Goal: Information Seeking & Learning: Learn about a topic

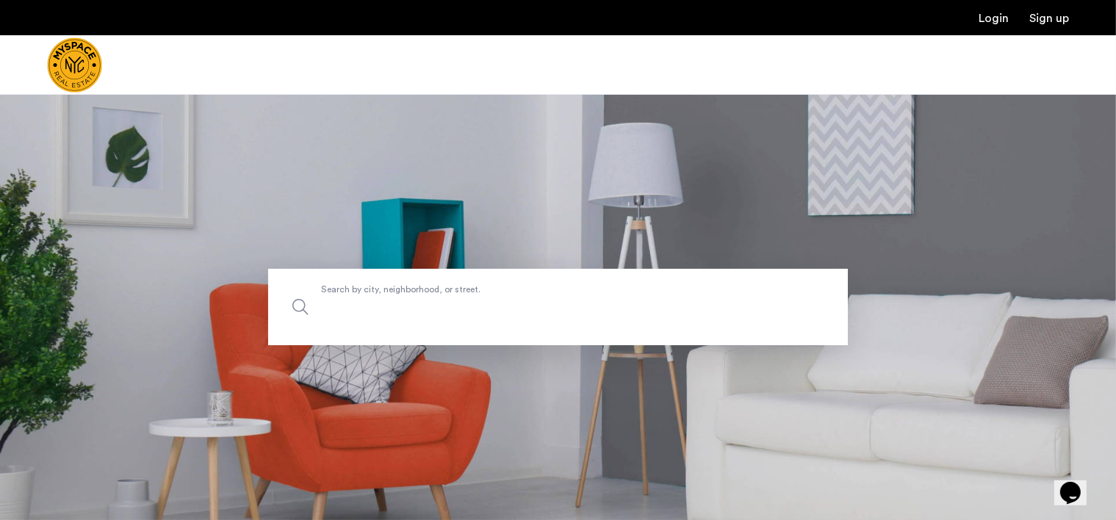
click at [540, 320] on input "Search by city, neighborhood, or street." at bounding box center [558, 307] width 580 height 76
click at [538, 301] on span "Search by city, neighborhood, or street." at bounding box center [523, 308] width 405 height 20
click at [538, 301] on input "Search by city, neighborhood, or street." at bounding box center [558, 307] width 580 height 76
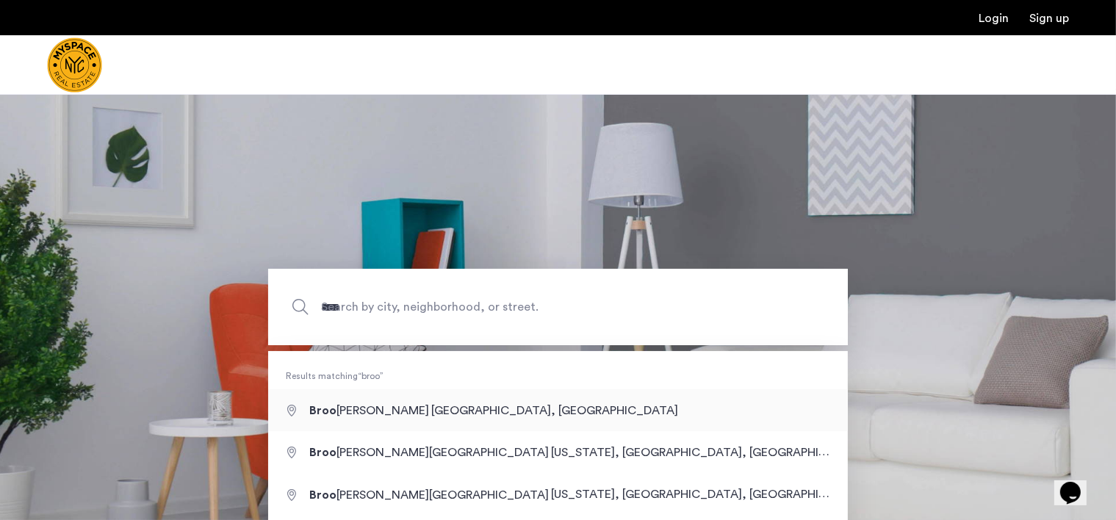
type input "**********"
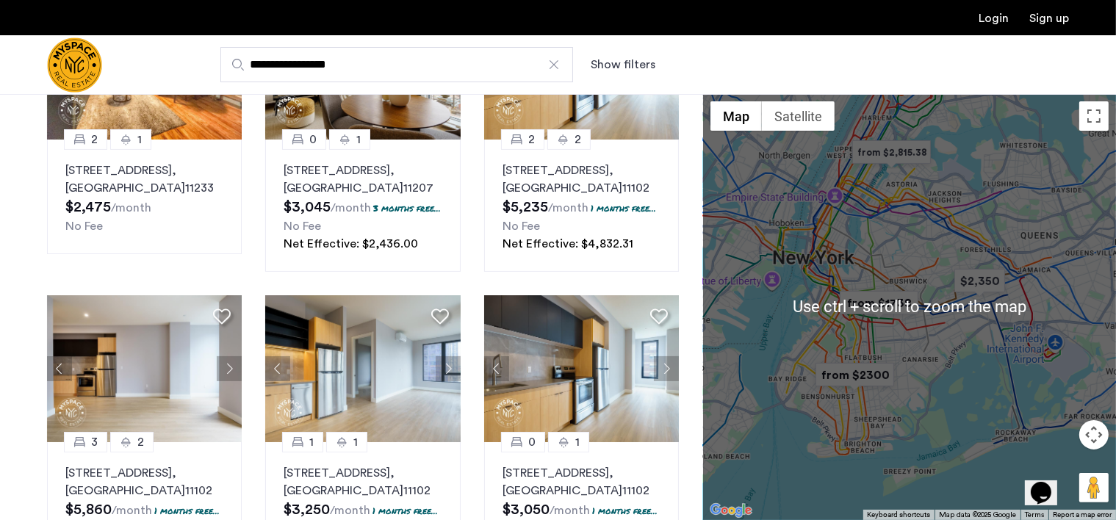
scroll to position [220, 0]
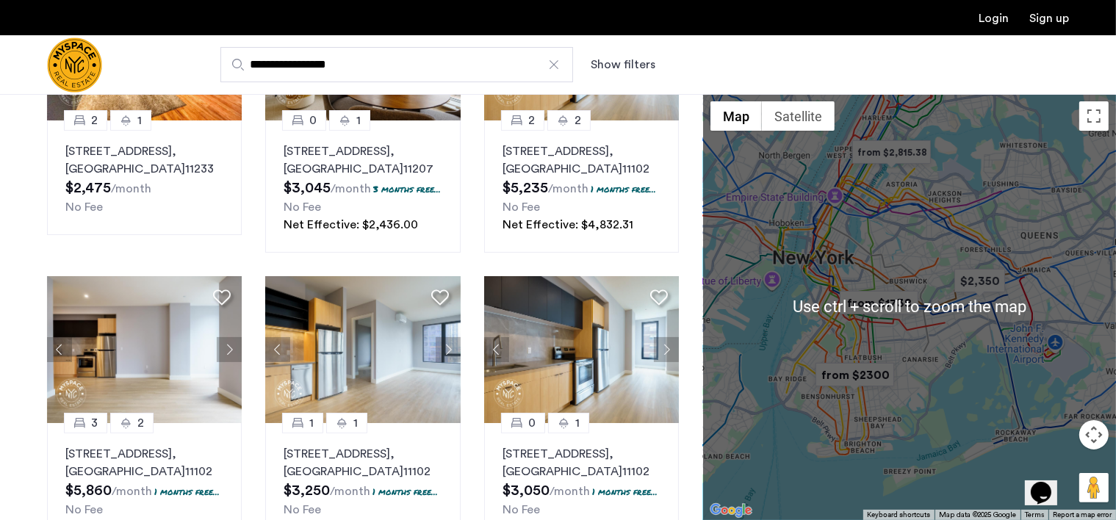
click at [877, 317] on img "from $1738" at bounding box center [879, 302] width 90 height 33
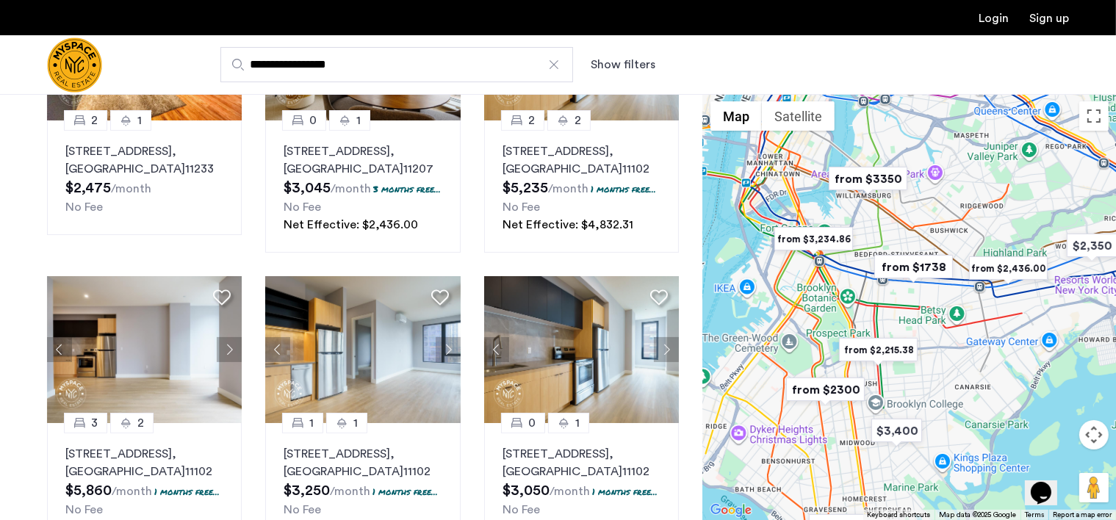
click at [877, 317] on div "To navigate, press the arrow keys." at bounding box center [909, 307] width 413 height 426
click at [874, 311] on div at bounding box center [909, 307] width 413 height 426
click at [1087, 112] on button "Toggle fullscreen view" at bounding box center [1093, 115] width 29 height 29
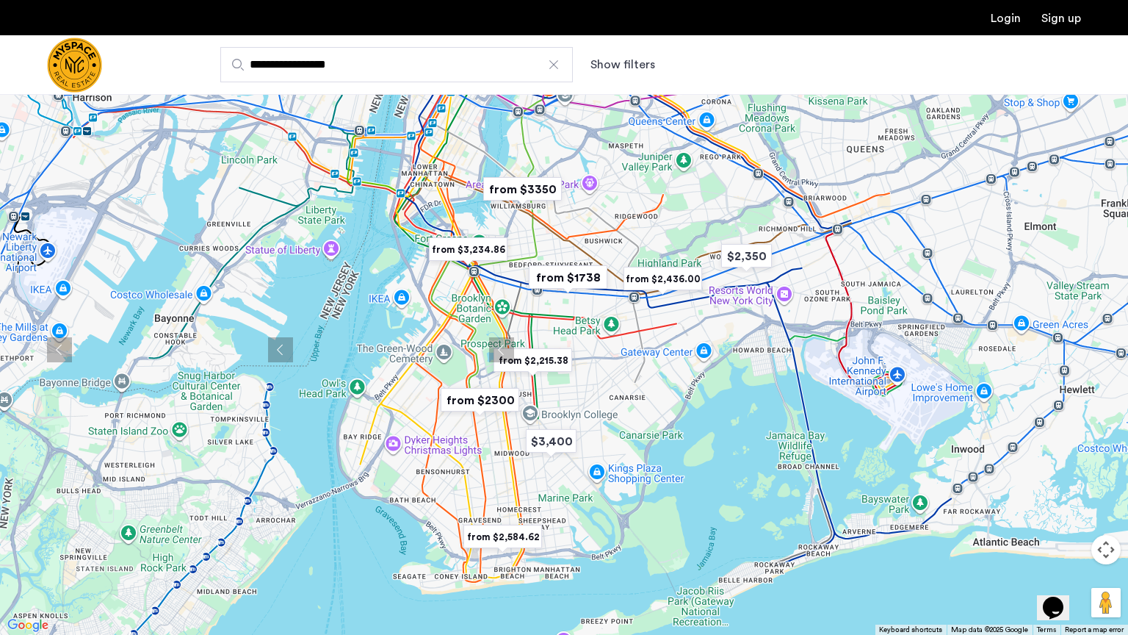
click at [1107, 31] on button "Toggle fullscreen view" at bounding box center [1106, 21] width 29 height 29
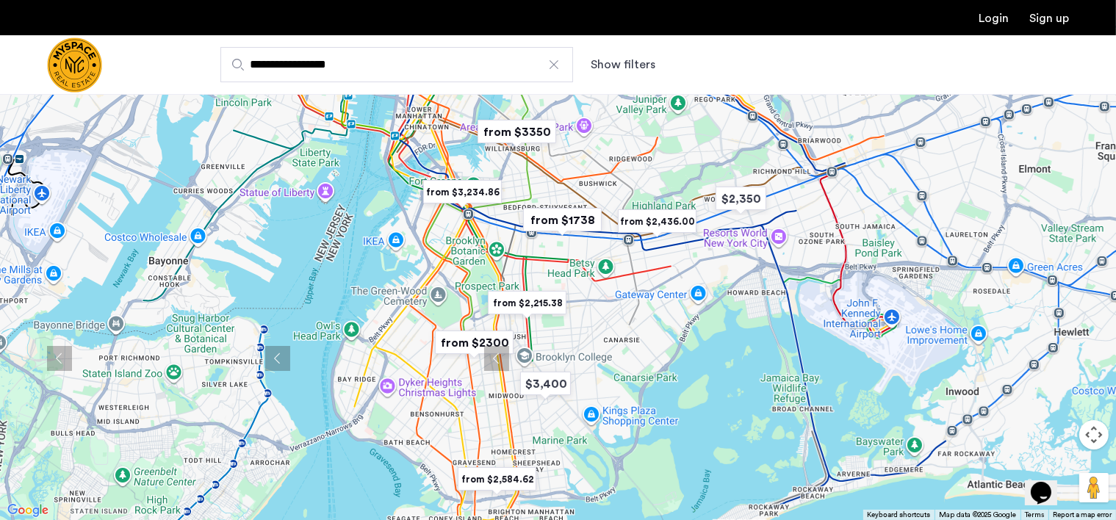
scroll to position [209, 0]
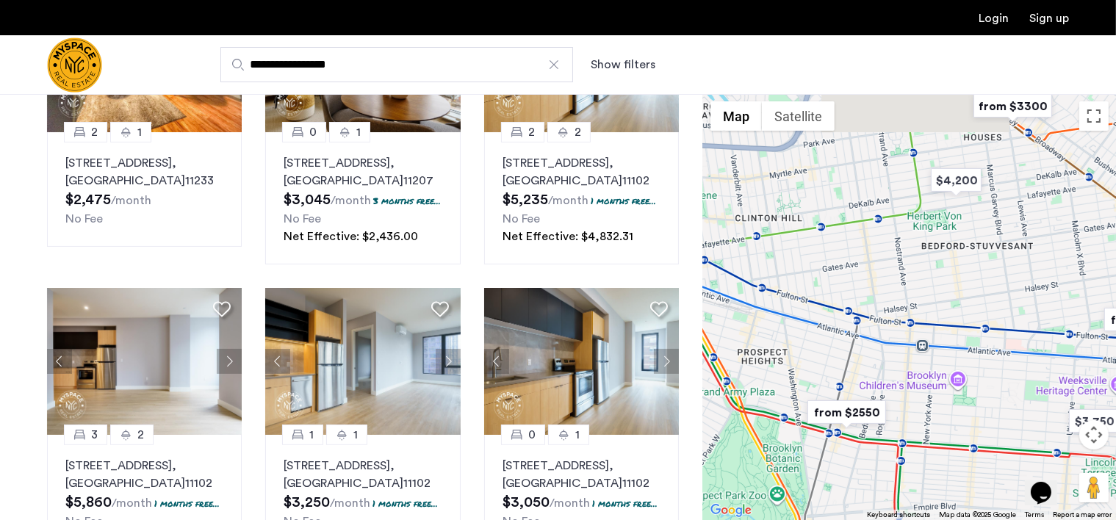
drag, startPoint x: 887, startPoint y: 262, endPoint x: 830, endPoint y: 370, distance: 122.2
click at [830, 370] on div at bounding box center [909, 307] width 413 height 426
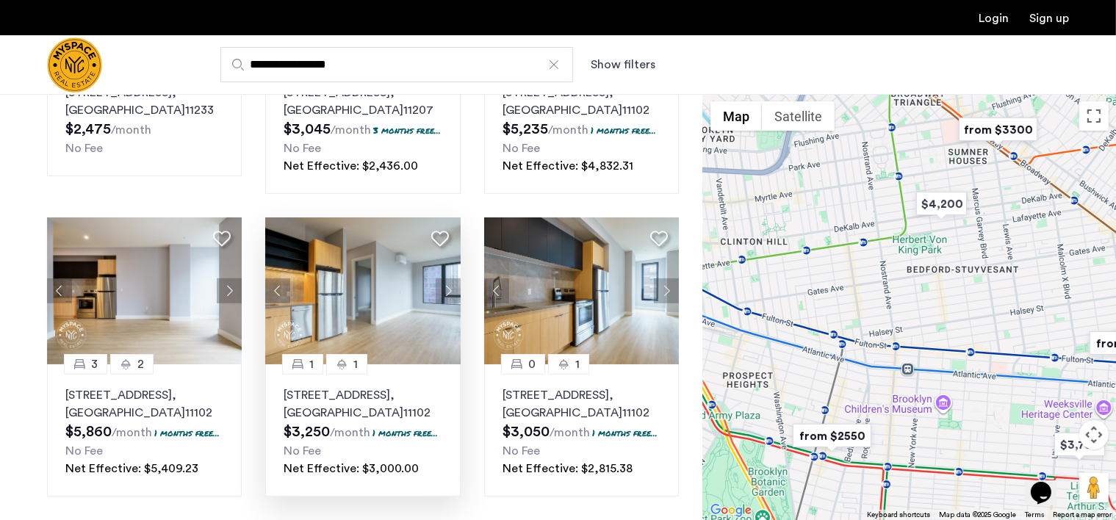
scroll to position [0, 0]
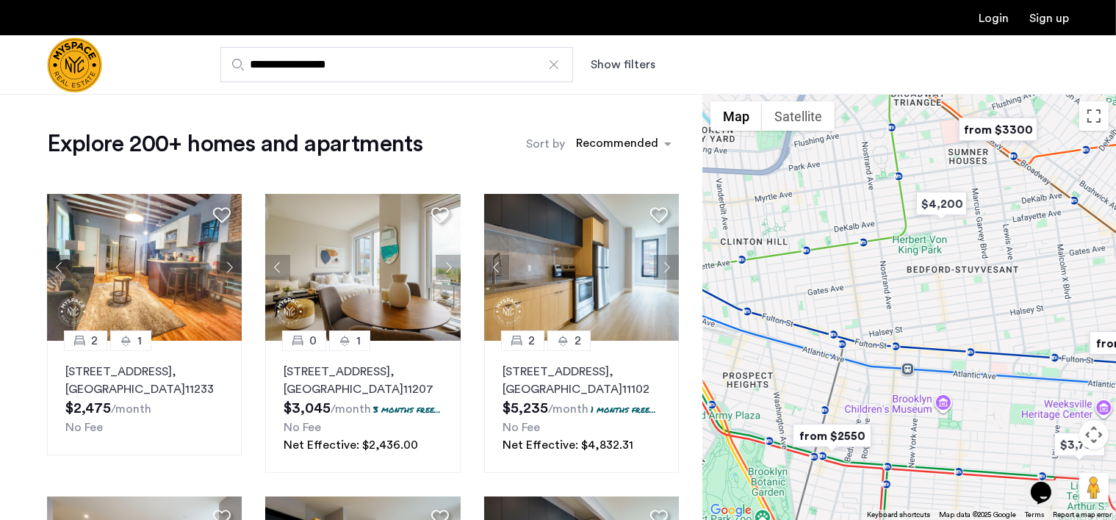
click at [629, 67] on button "Show filters" at bounding box center [623, 65] width 65 height 18
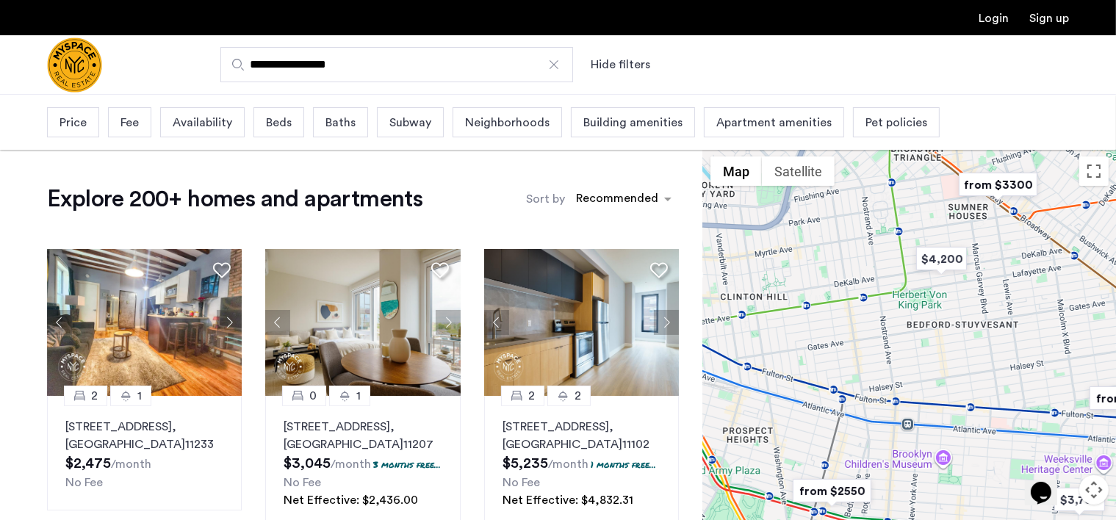
click at [80, 123] on span "Price" at bounding box center [73, 123] width 27 height 18
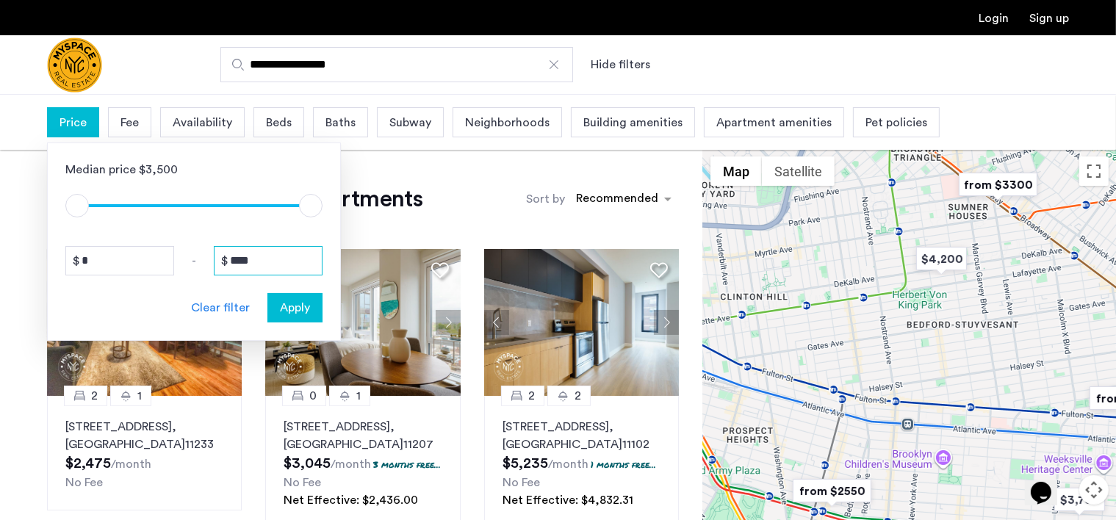
drag, startPoint x: 303, startPoint y: 264, endPoint x: 160, endPoint y: 262, distance: 142.5
click at [160, 262] on div "* - ****" at bounding box center [193, 260] width 257 height 29
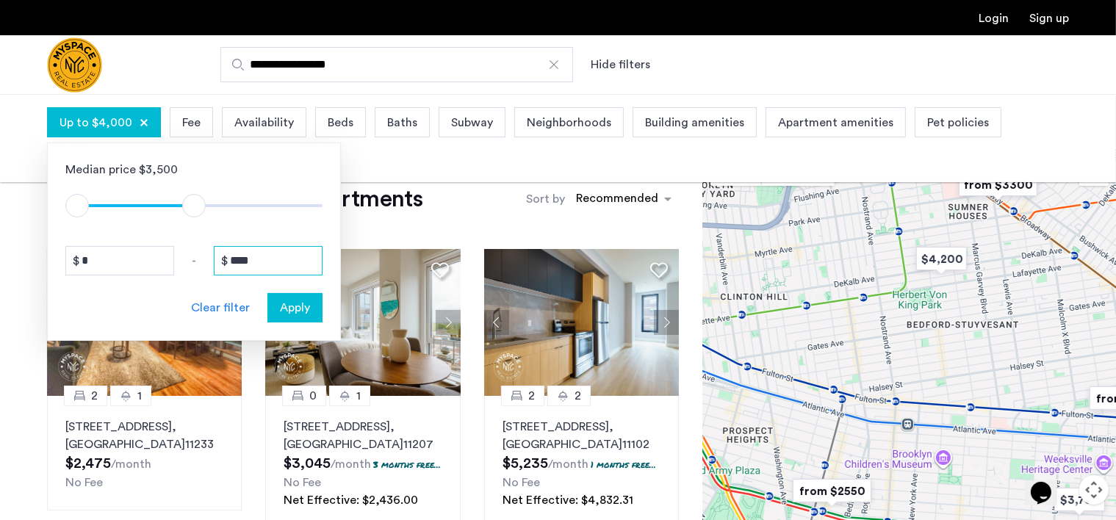
type input "****"
click at [295, 310] on span "Apply" at bounding box center [295, 308] width 30 height 18
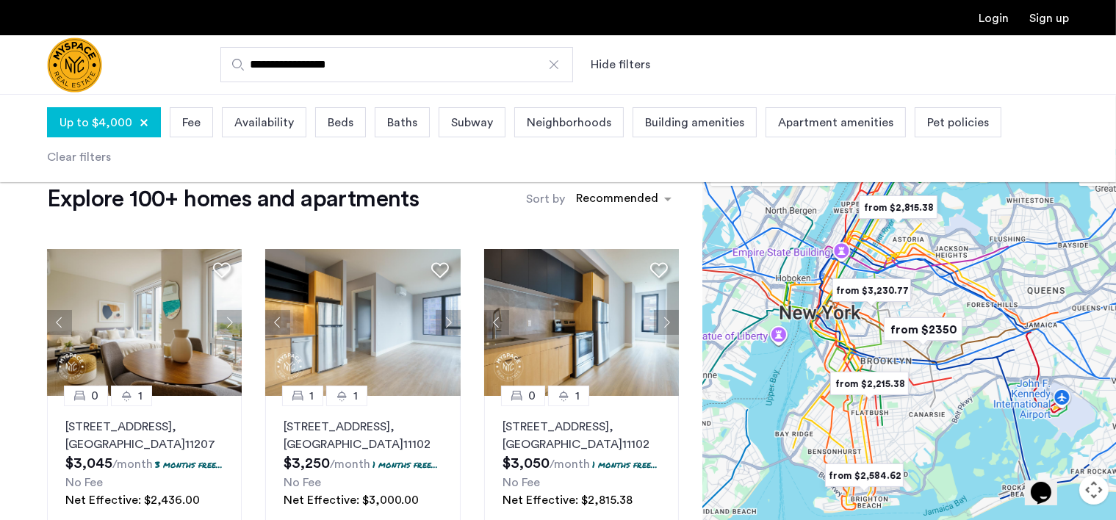
click at [340, 119] on span "Beds" at bounding box center [341, 123] width 26 height 18
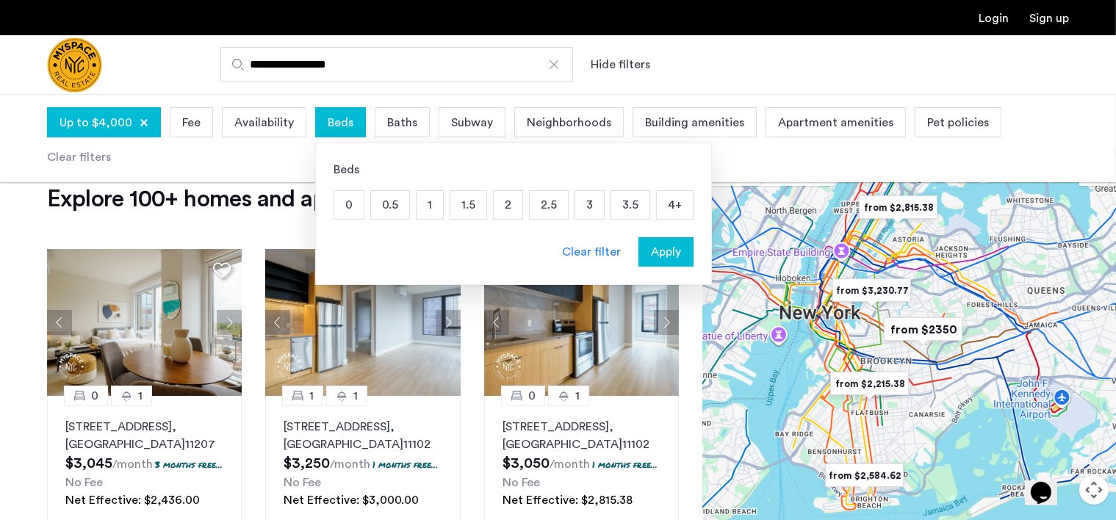
click at [582, 204] on p "3" at bounding box center [589, 205] width 29 height 28
click at [660, 256] on span "Apply" at bounding box center [666, 252] width 30 height 18
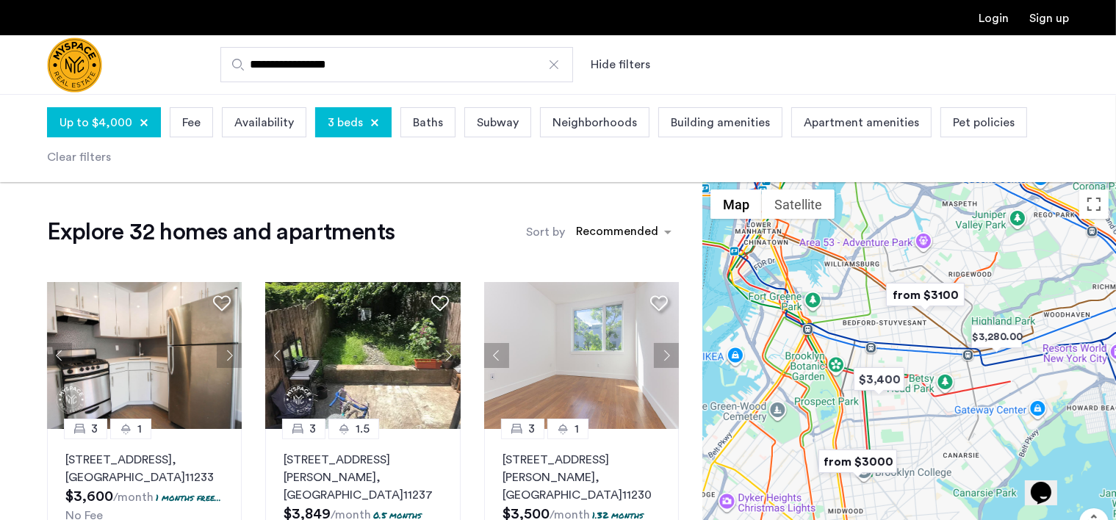
click at [594, 129] on span "Neighborhoods" at bounding box center [594, 123] width 84 height 18
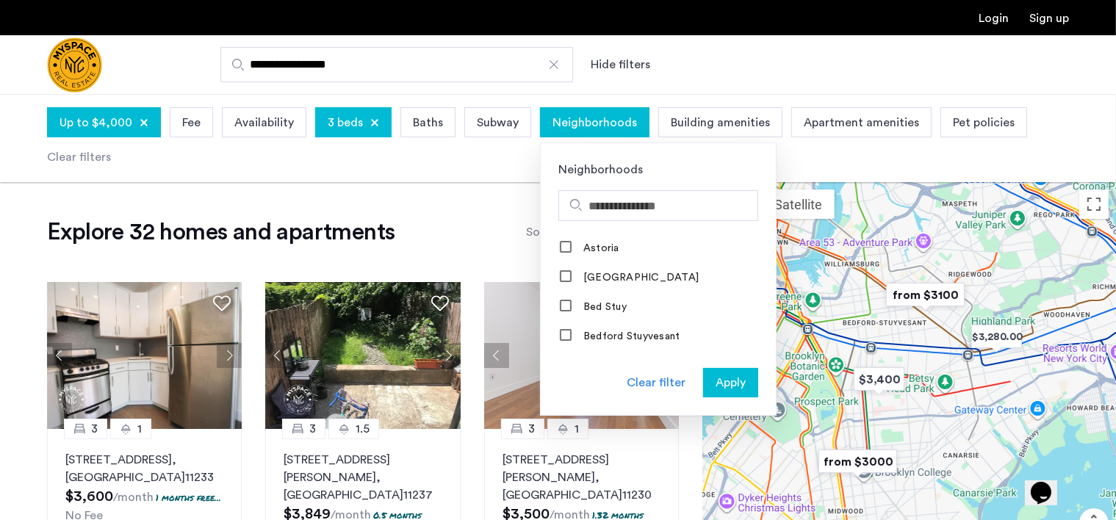
click at [792, 159] on div "Up to $4,000 Fee Availability 3 beds Baths Subway Neighborhoods Neighborhoods A…" at bounding box center [558, 139] width 1022 height 70
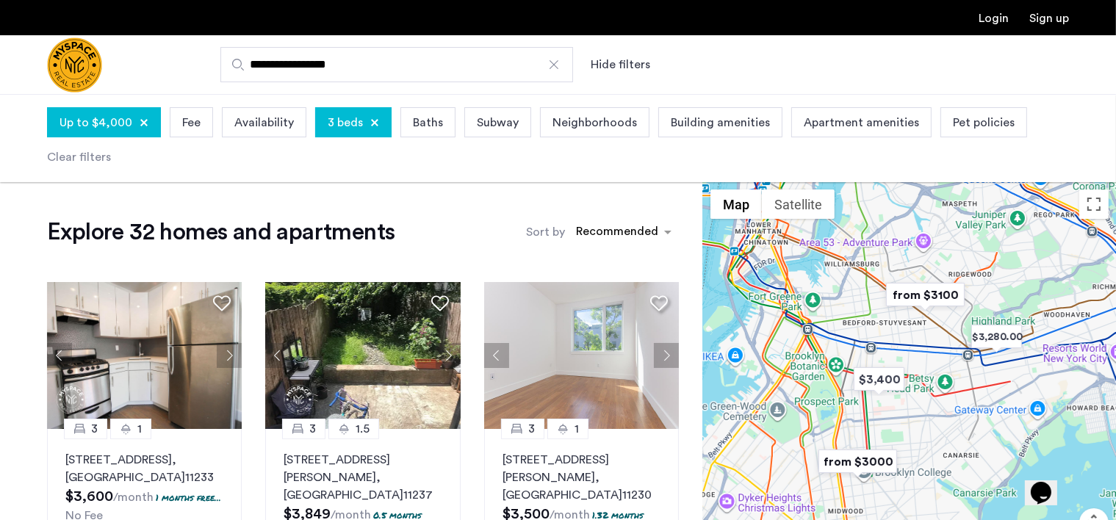
click at [697, 131] on div "Building amenities" at bounding box center [720, 122] width 124 height 30
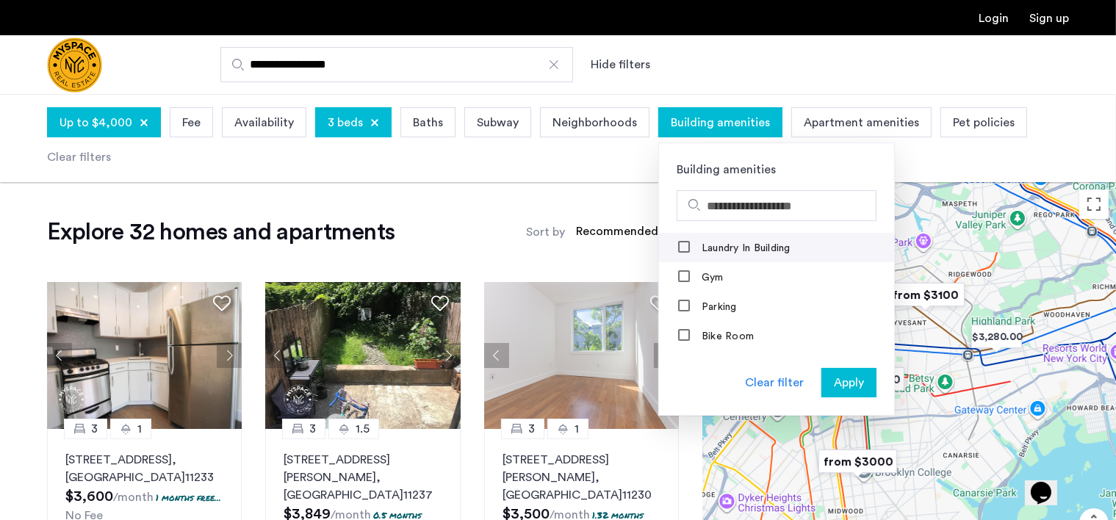
click at [699, 253] on label "Laundry In Building" at bounding box center [745, 248] width 92 height 12
click at [834, 384] on span "Apply" at bounding box center [849, 383] width 30 height 18
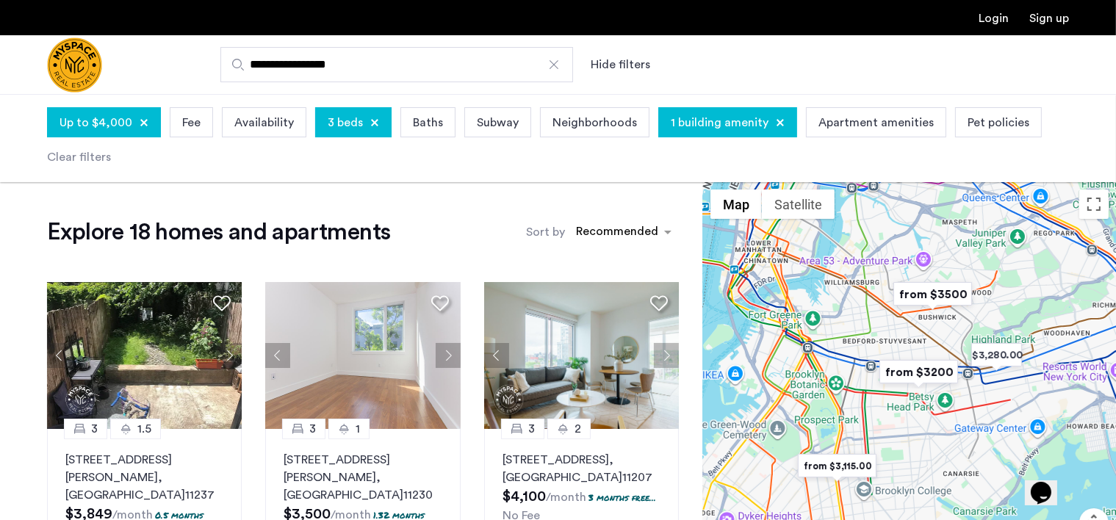
click at [737, 126] on span "1 building amenity" at bounding box center [720, 123] width 98 height 18
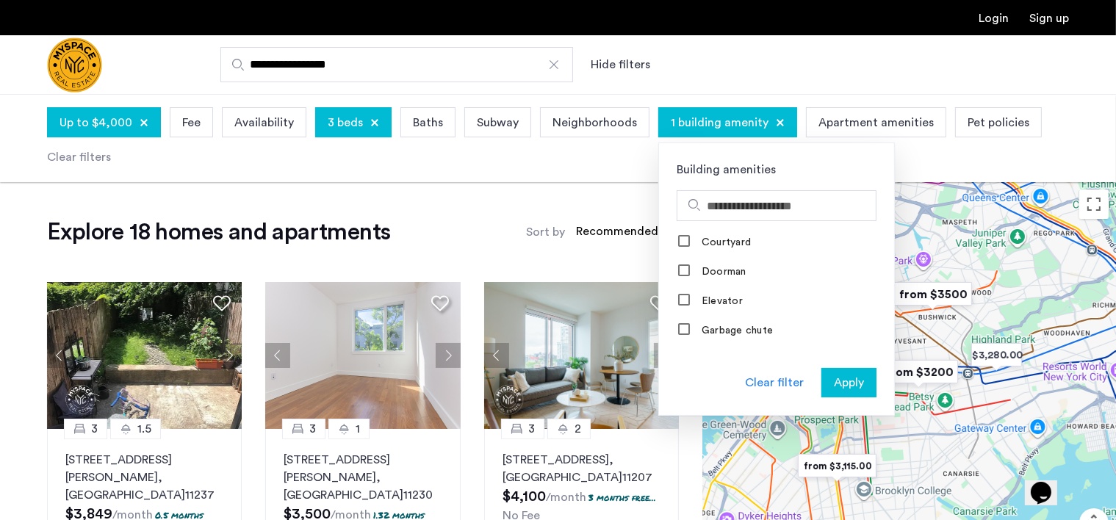
scroll to position [220, 0]
click at [836, 379] on span "Apply" at bounding box center [849, 383] width 30 height 18
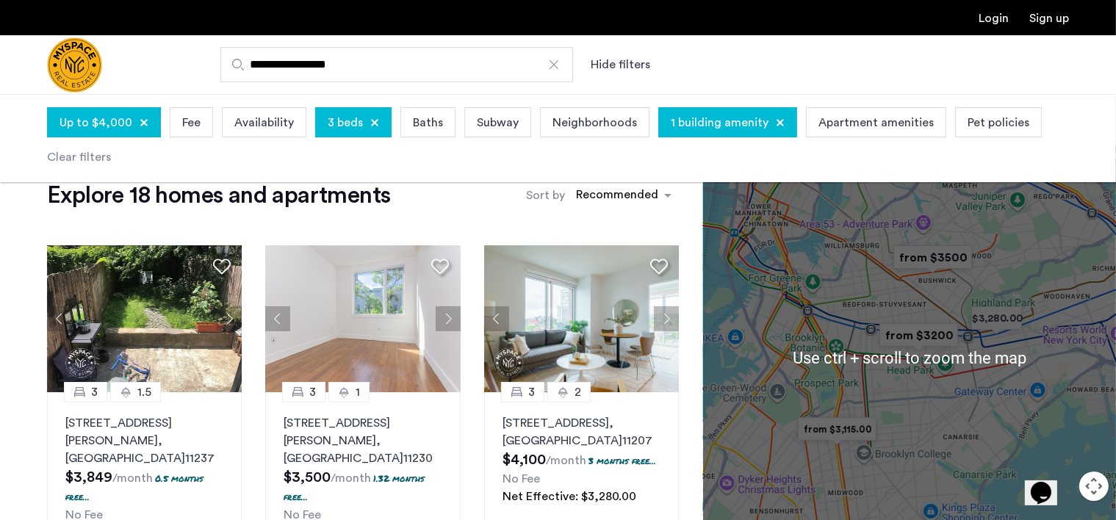
scroll to position [0, 0]
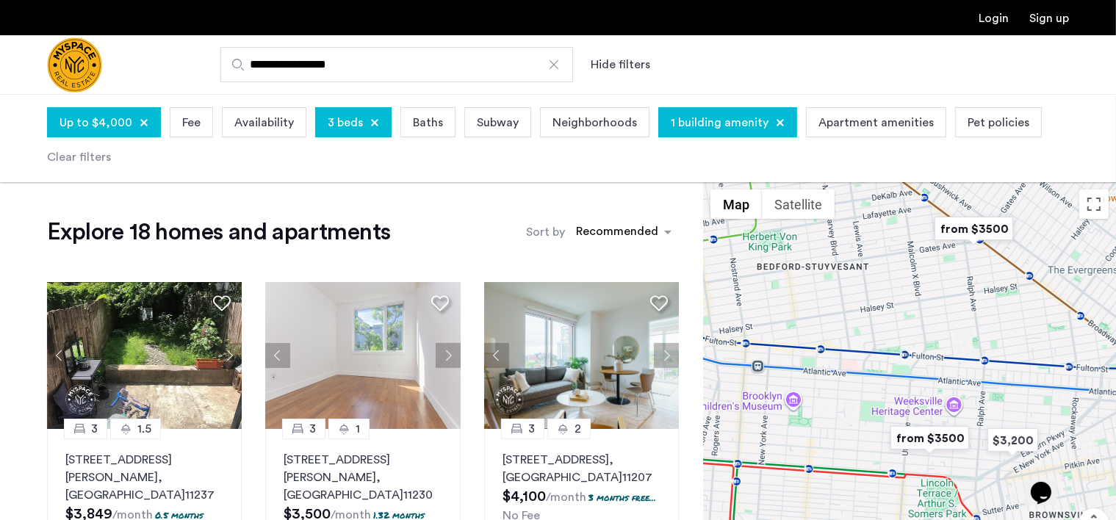
drag, startPoint x: 970, startPoint y: 380, endPoint x: 937, endPoint y: 231, distance: 152.7
click at [937, 231] on div at bounding box center [909, 395] width 413 height 426
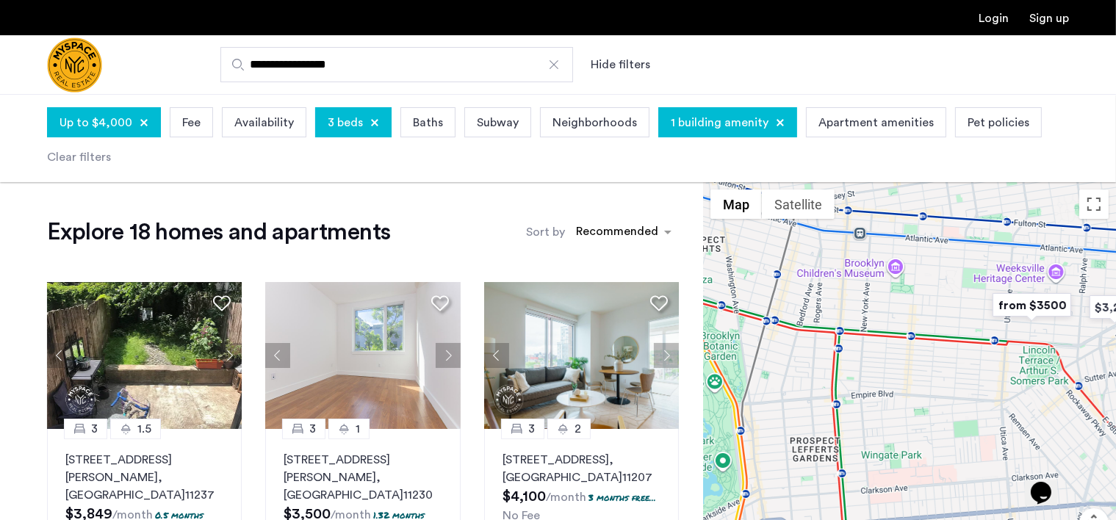
drag, startPoint x: 857, startPoint y: 347, endPoint x: 832, endPoint y: 314, distance: 41.0
click at [832, 314] on div at bounding box center [909, 395] width 413 height 426
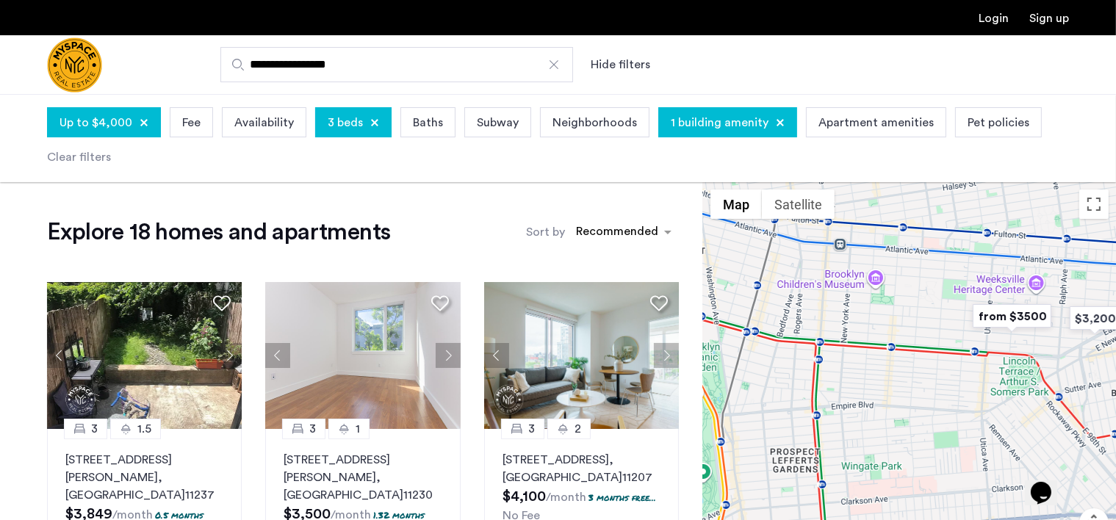
click at [1009, 320] on img "from $3500" at bounding box center [1012, 316] width 90 height 33
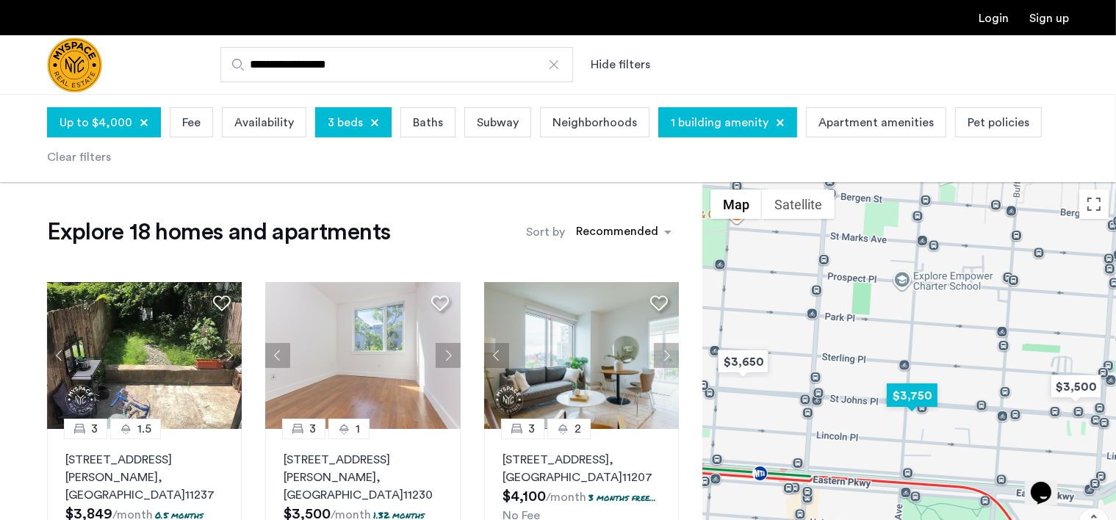
click at [926, 390] on img "$3,750" at bounding box center [912, 395] width 62 height 33
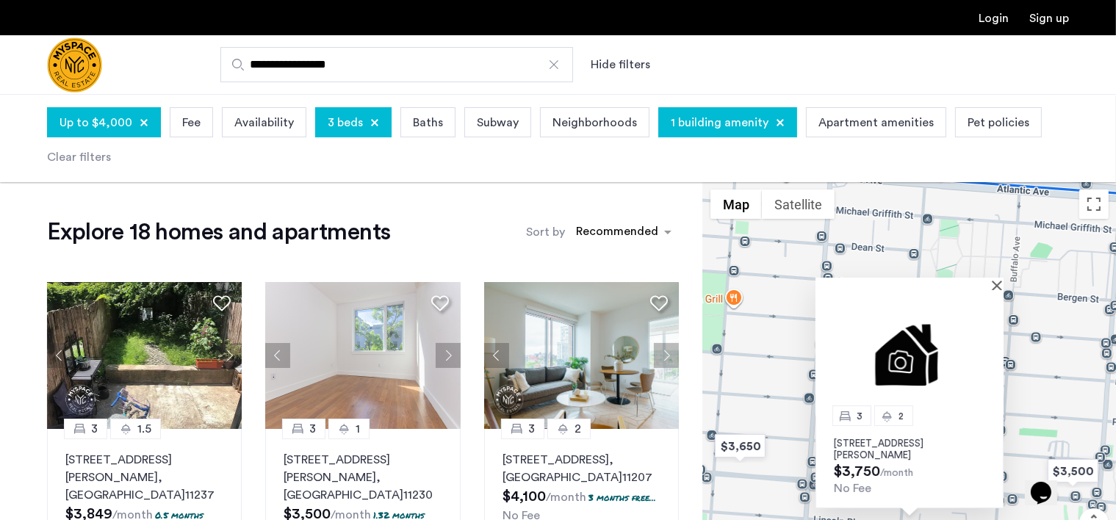
click at [879, 446] on p "1520 Saint Johns Place, Unit 5, Brooklyn, NY 11213" at bounding box center [909, 450] width 151 height 24
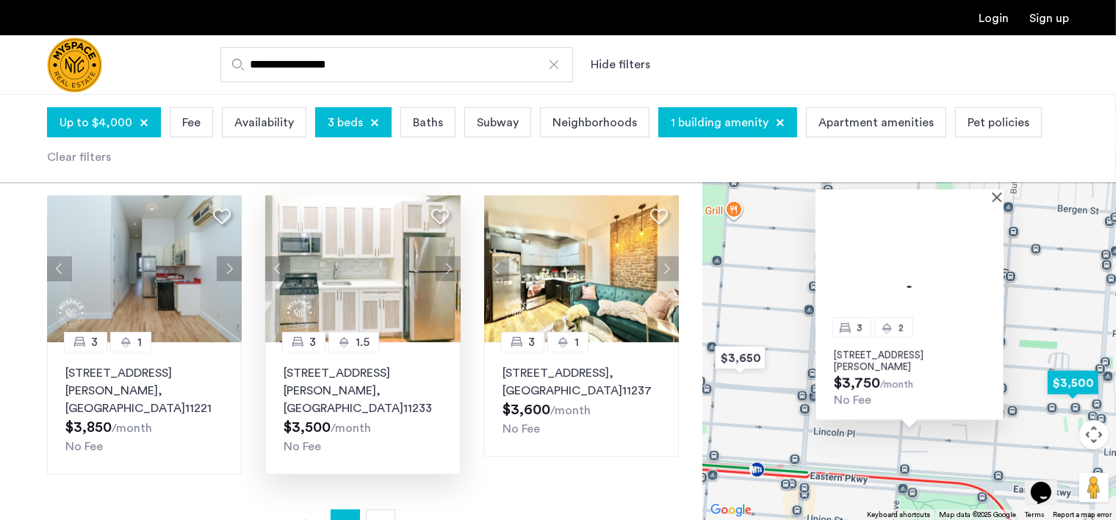
scroll to position [1102, 0]
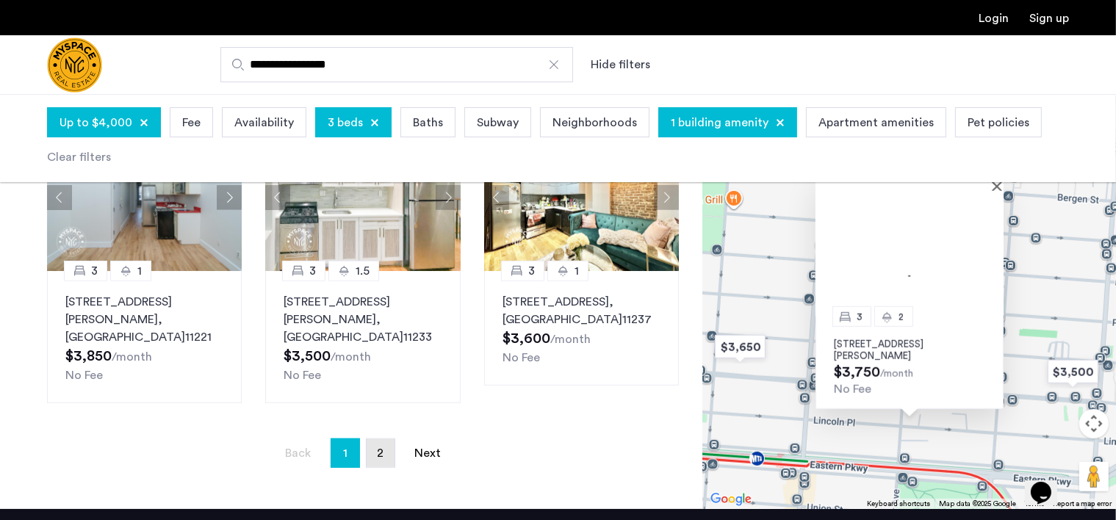
click at [388, 439] on link "page 2" at bounding box center [381, 453] width 28 height 28
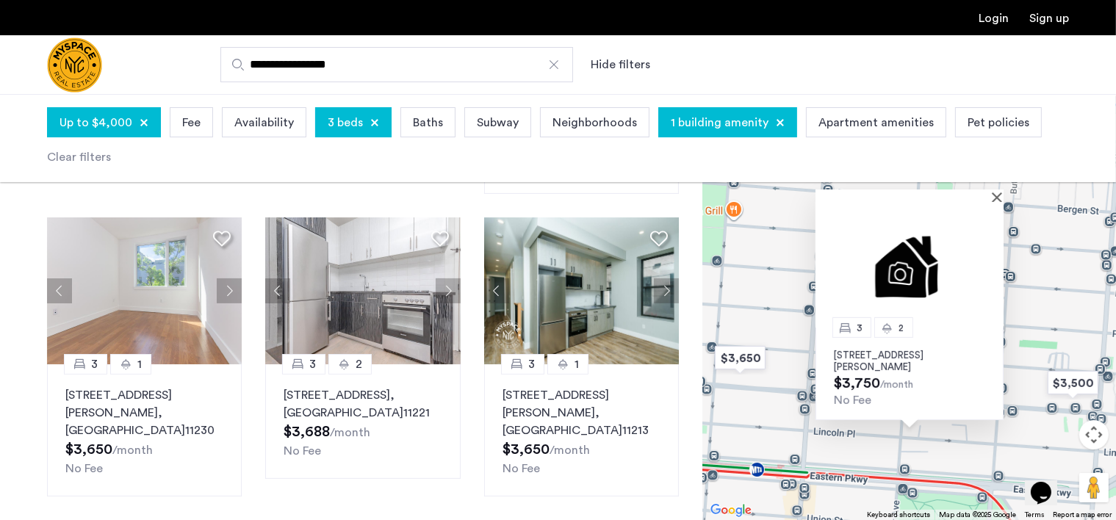
scroll to position [441, 0]
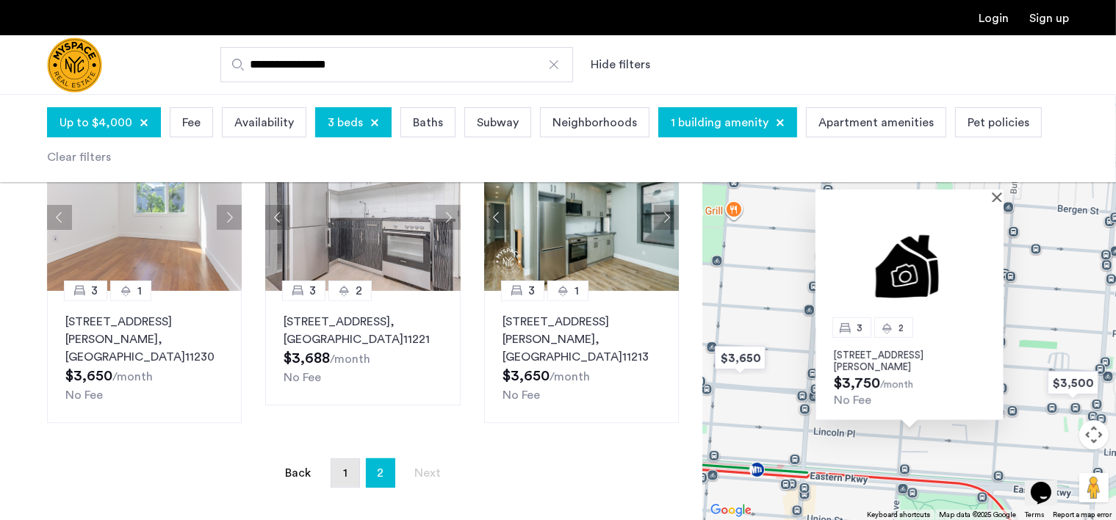
click at [345, 459] on link "page 1" at bounding box center [345, 473] width 28 height 28
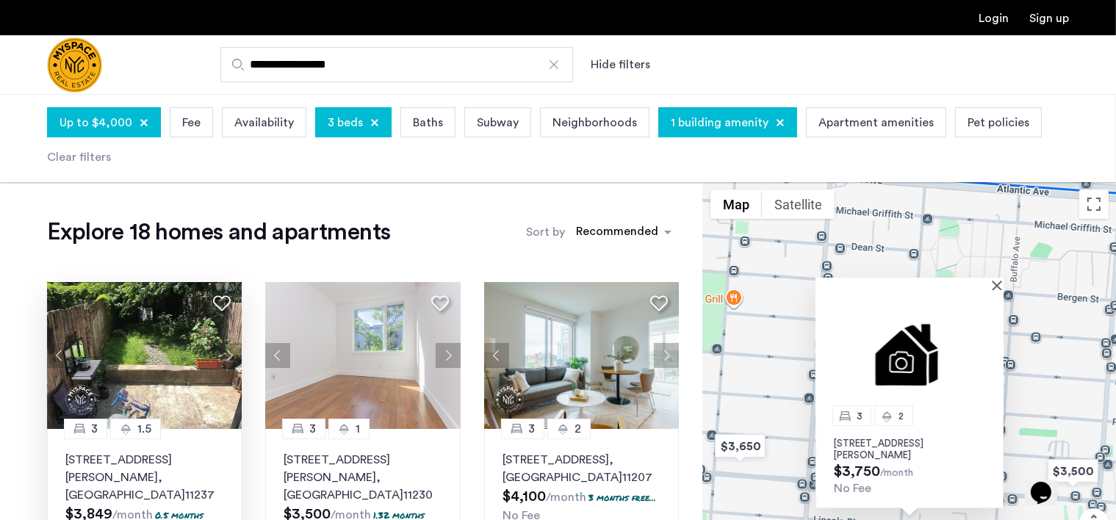
click at [232, 359] on button "Next apartment" at bounding box center [229, 355] width 25 height 25
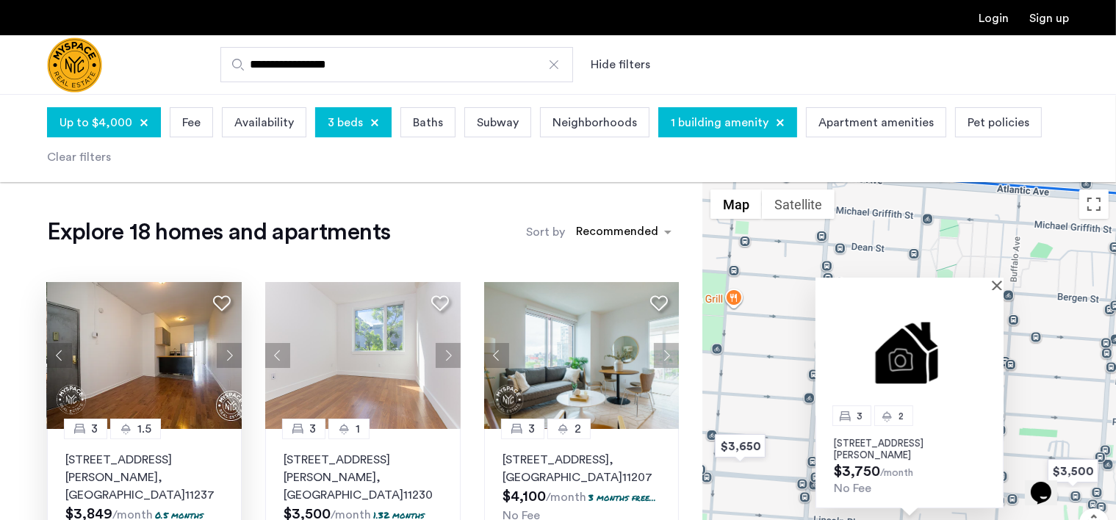
click at [232, 359] on button "Next apartment" at bounding box center [229, 355] width 25 height 25
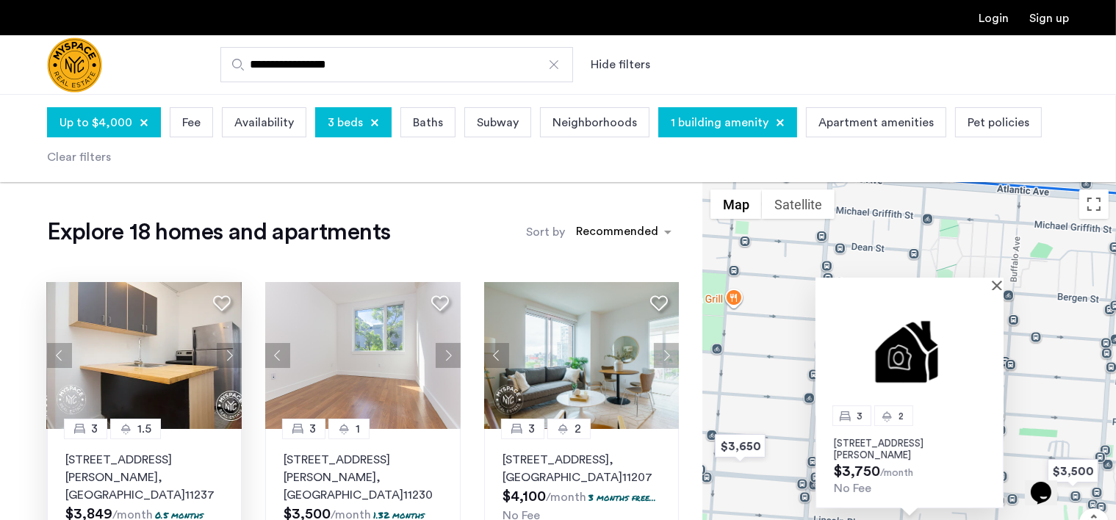
click at [232, 359] on button "Next apartment" at bounding box center [229, 355] width 25 height 25
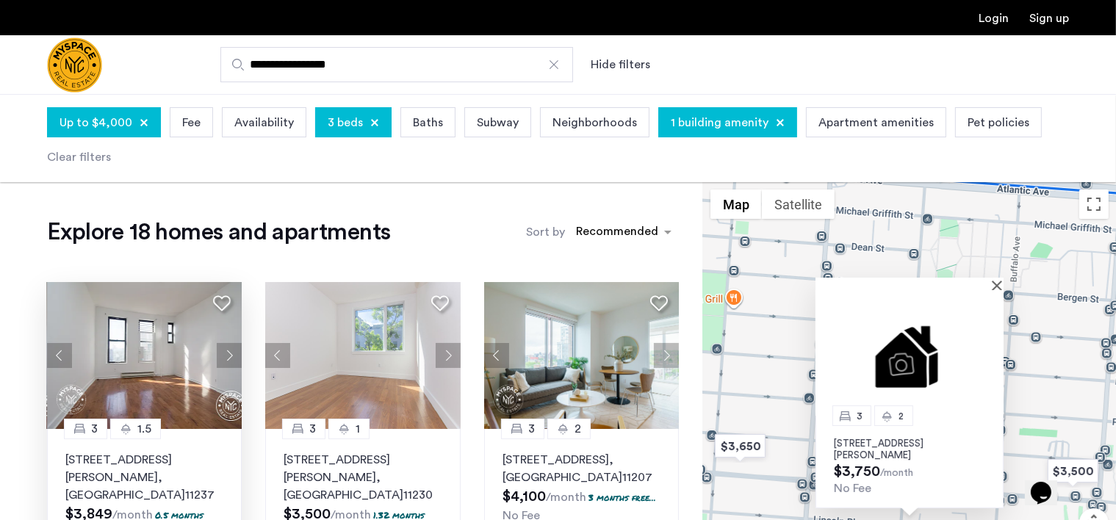
click at [232, 359] on button "Next apartment" at bounding box center [229, 355] width 25 height 25
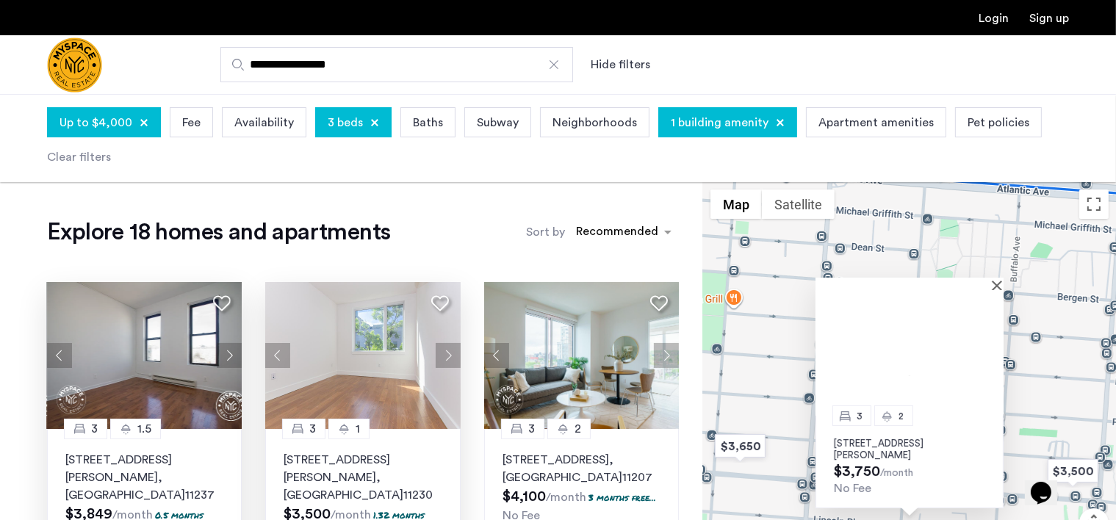
click at [448, 352] on button "Next apartment" at bounding box center [448, 355] width 25 height 25
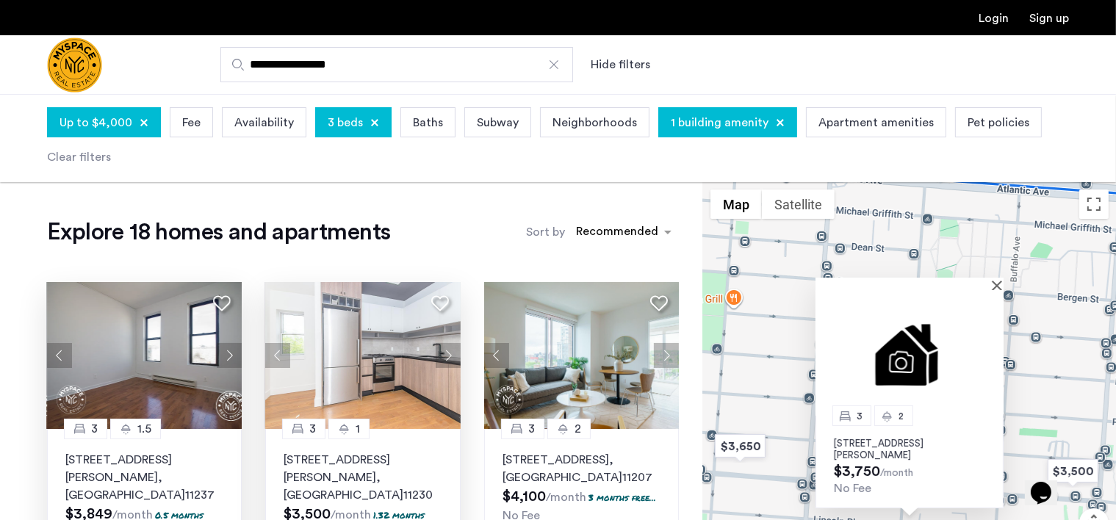
click at [448, 352] on button "Next apartment" at bounding box center [448, 355] width 25 height 25
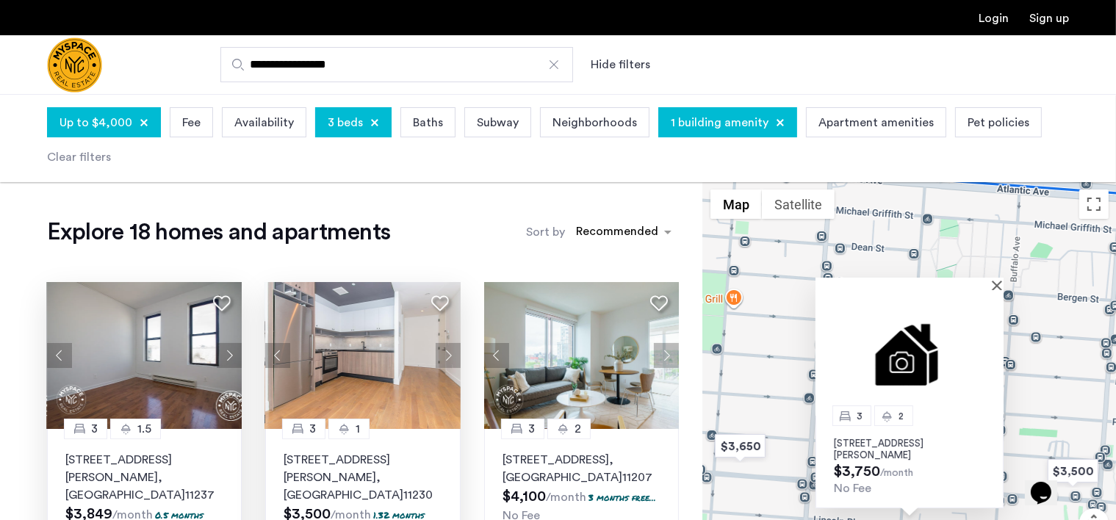
click at [448, 352] on button "Next apartment" at bounding box center [448, 355] width 25 height 25
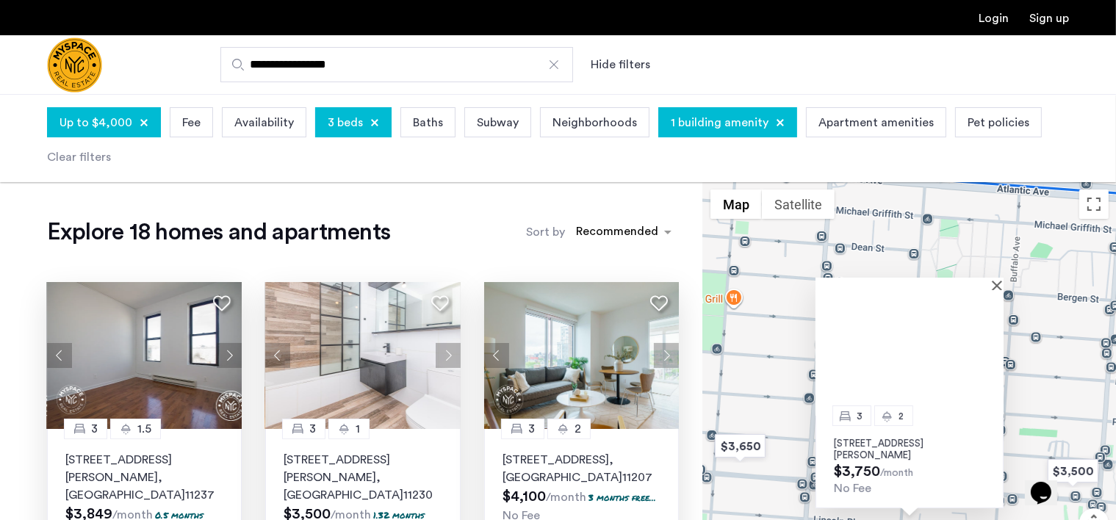
click at [656, 351] on button "Next apartment" at bounding box center [666, 355] width 25 height 25
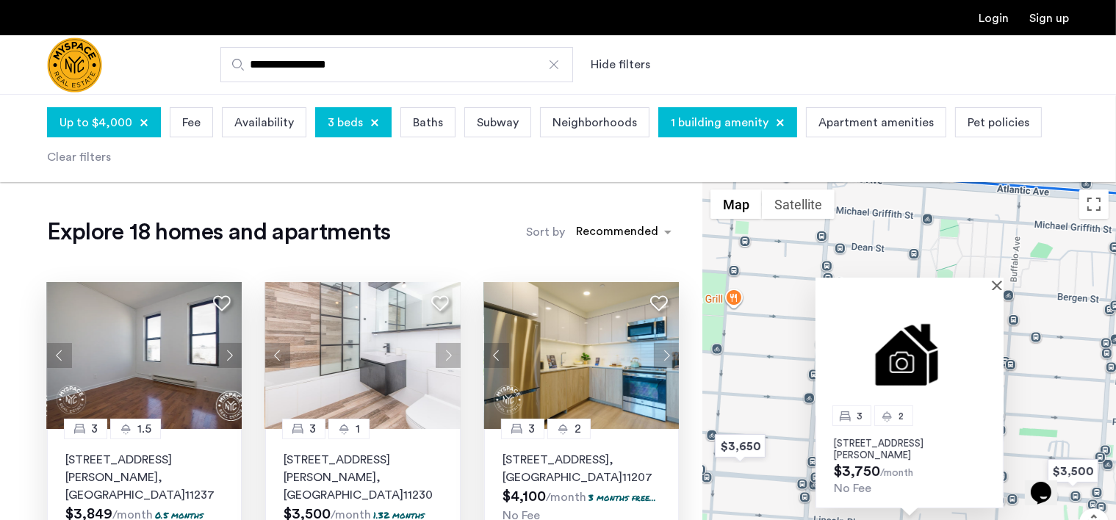
click at [661, 352] on button "Next apartment" at bounding box center [666, 355] width 25 height 25
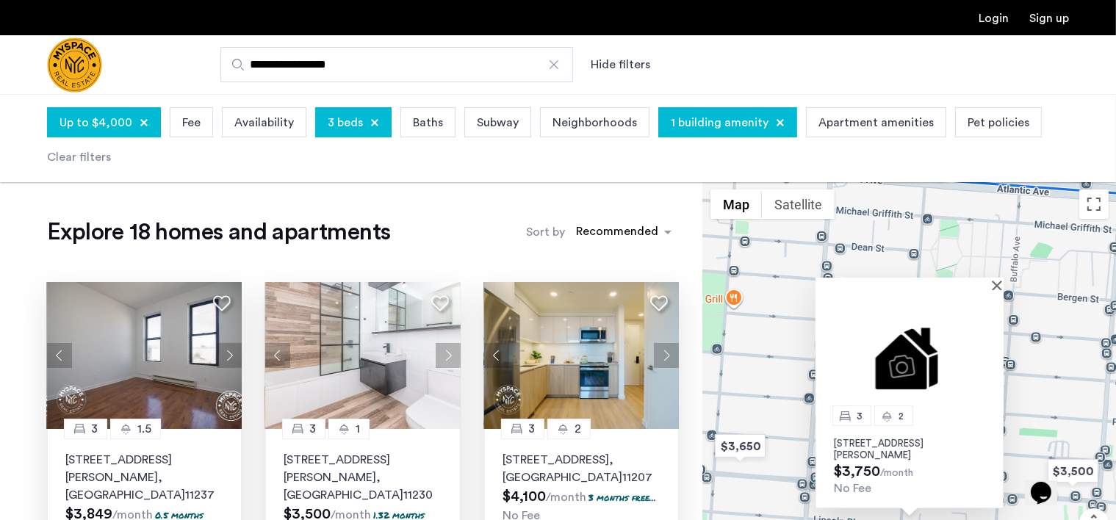
click at [661, 352] on button "Next apartment" at bounding box center [666, 355] width 25 height 25
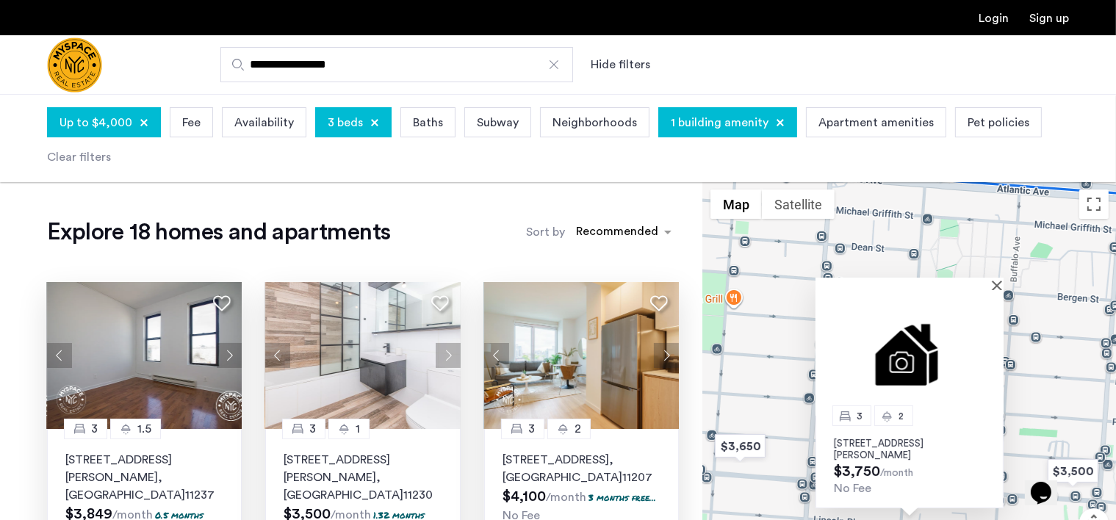
click at [661, 352] on button "Next apartment" at bounding box center [666, 355] width 25 height 25
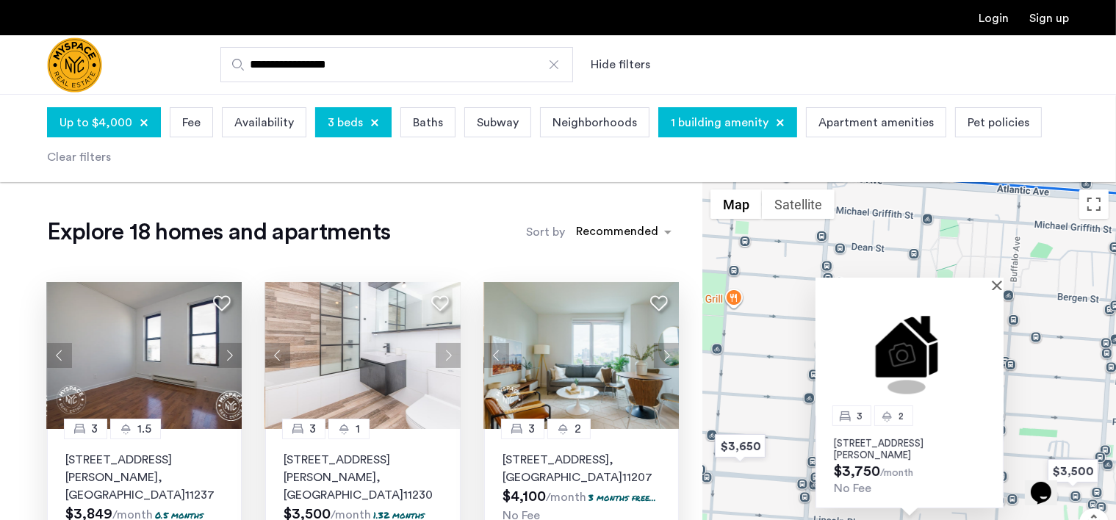
click at [661, 352] on button "Next apartment" at bounding box center [666, 355] width 25 height 25
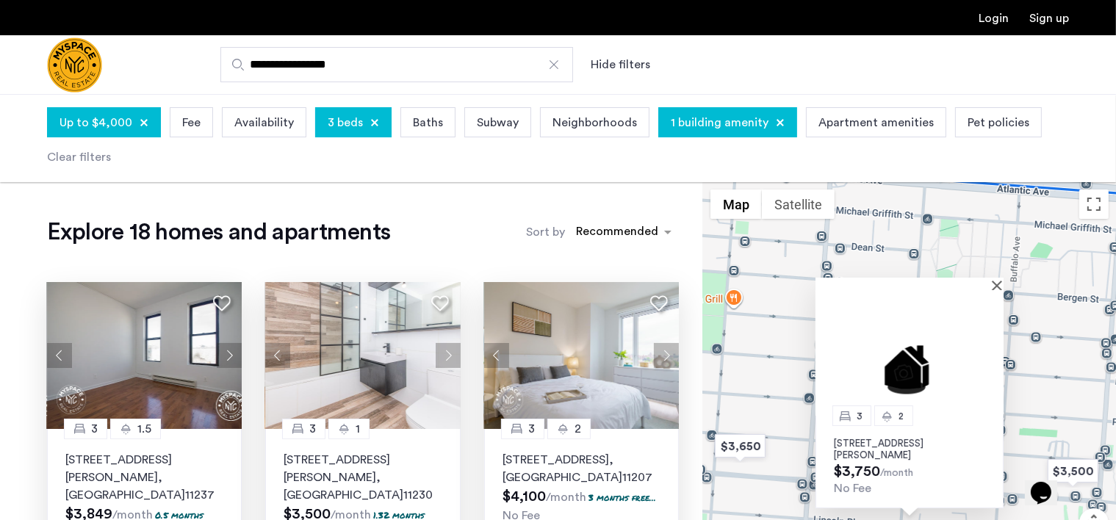
click at [661, 352] on button "Next apartment" at bounding box center [666, 355] width 25 height 25
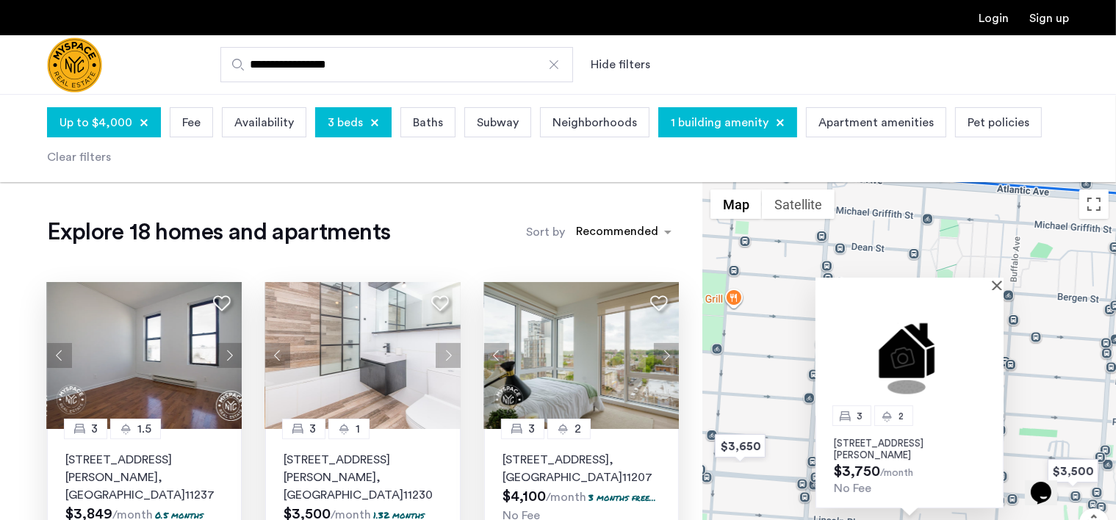
click at [661, 352] on button "Next apartment" at bounding box center [666, 355] width 25 height 25
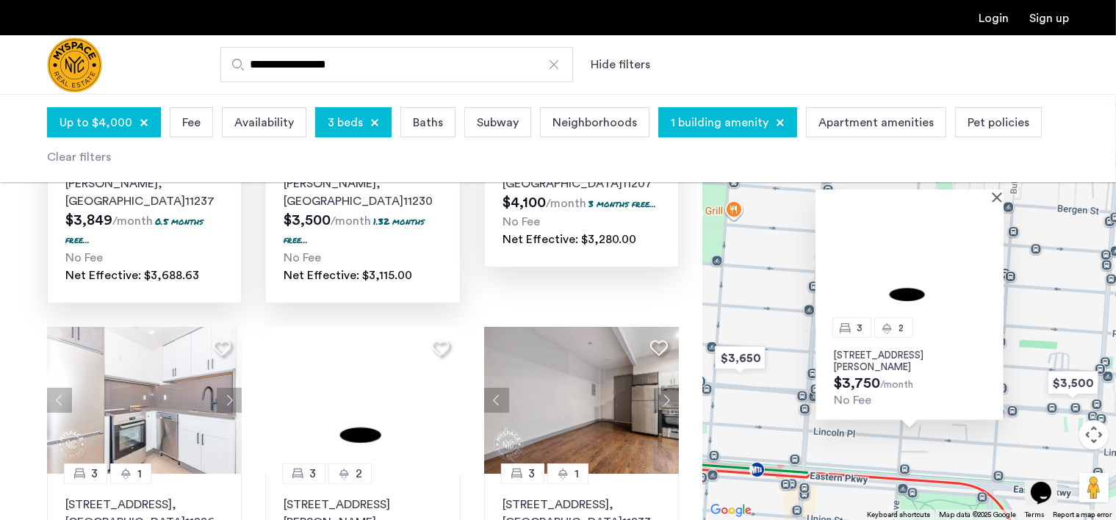
scroll to position [367, 0]
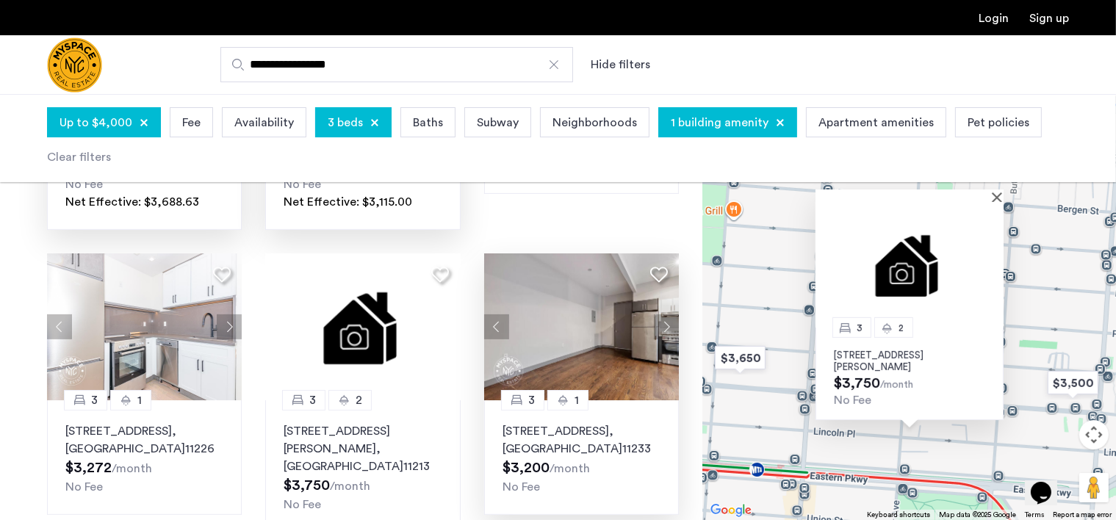
click at [667, 314] on button "Next apartment" at bounding box center [666, 326] width 25 height 25
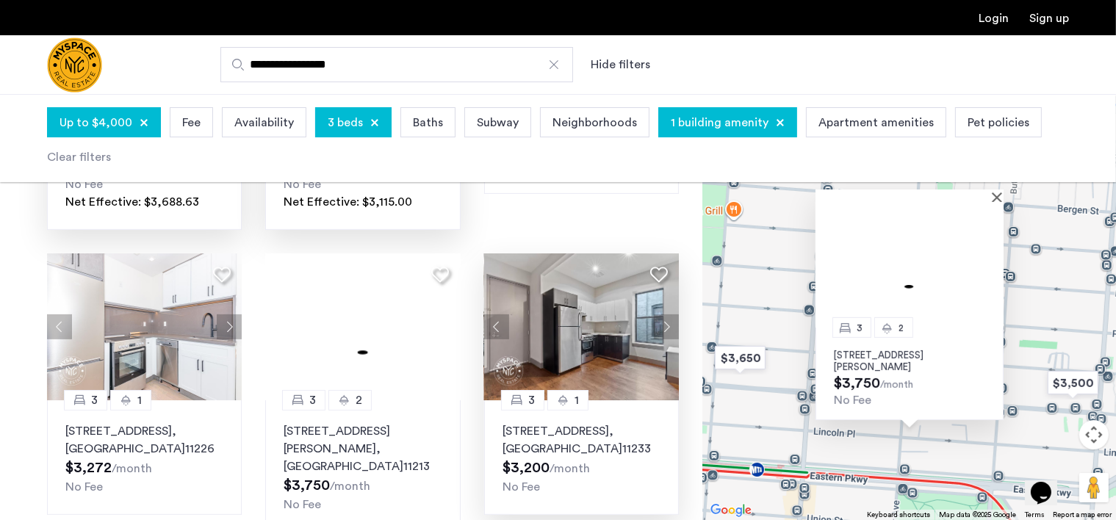
click at [666, 314] on button "Next apartment" at bounding box center [666, 326] width 25 height 25
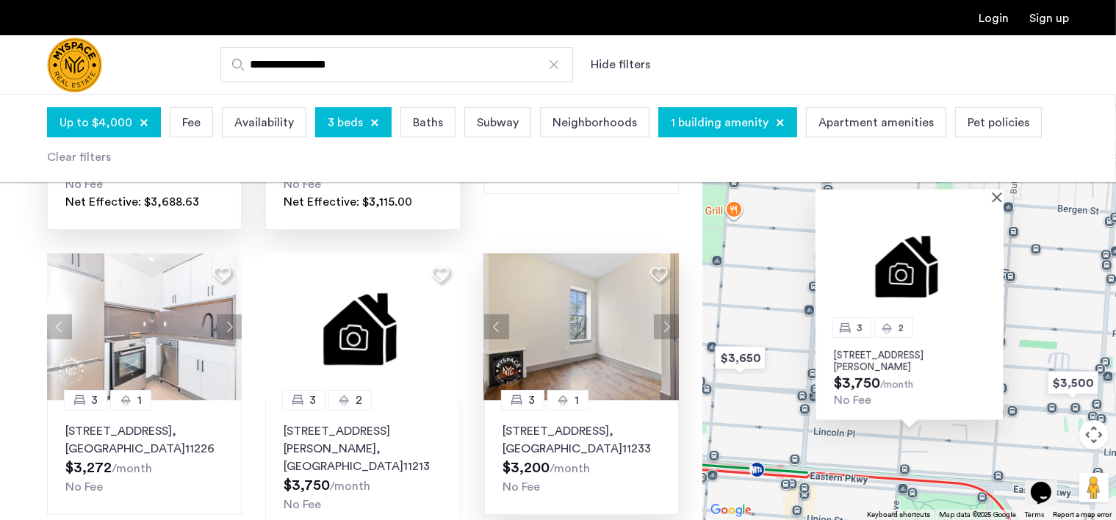
click at [666, 314] on button "Next apartment" at bounding box center [666, 326] width 25 height 25
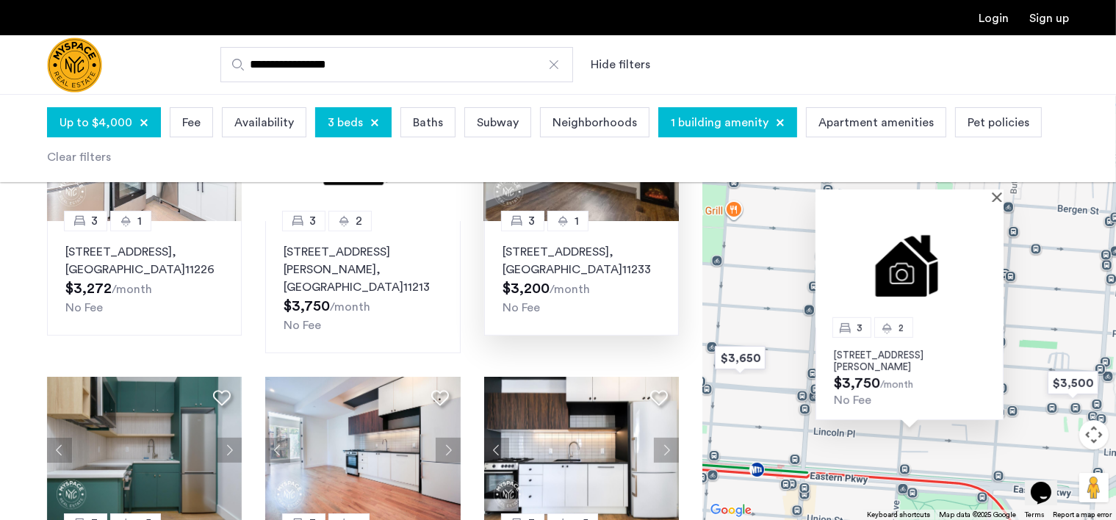
scroll to position [588, 0]
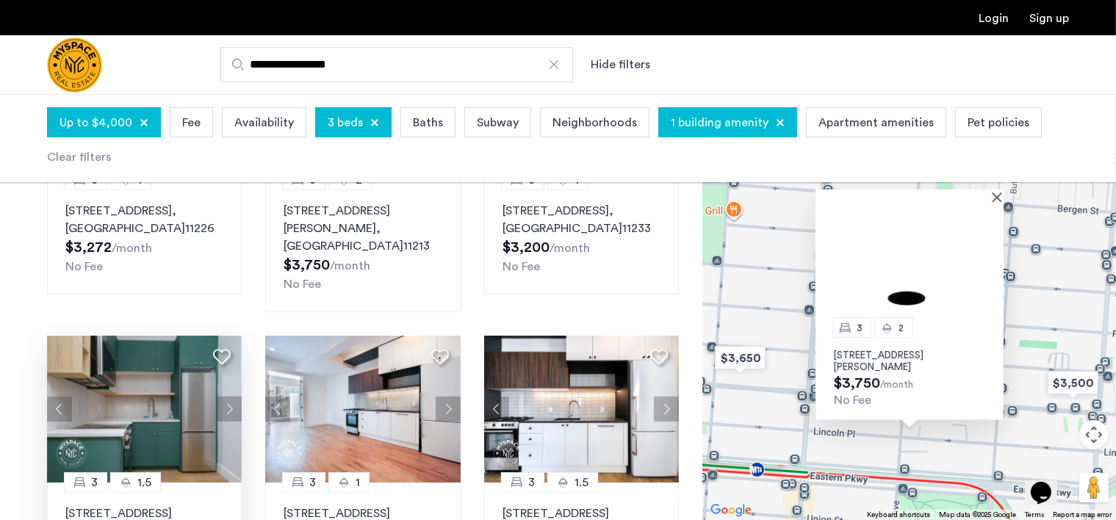
click at [226, 397] on button "Next apartment" at bounding box center [229, 409] width 25 height 25
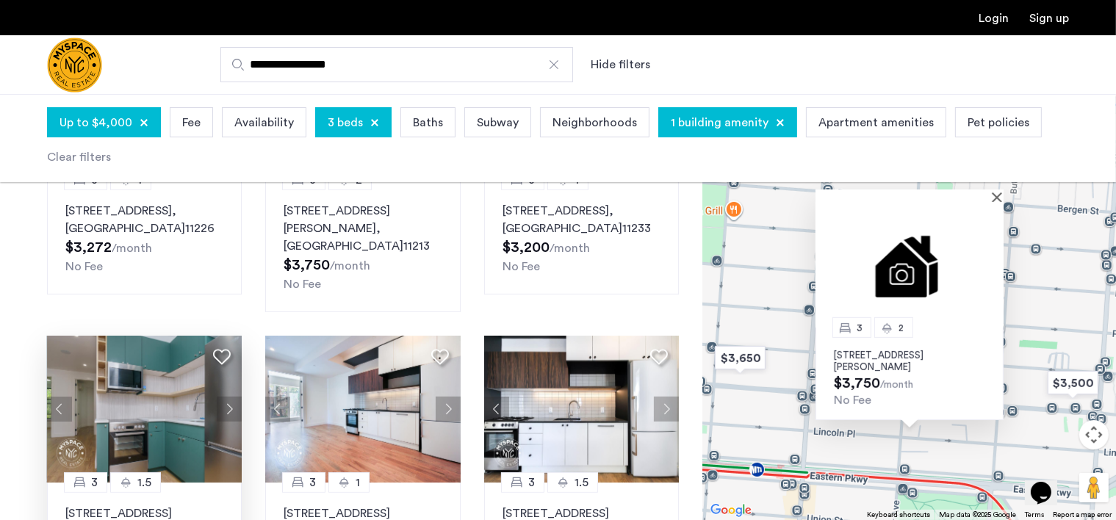
click at [226, 397] on button "Next apartment" at bounding box center [229, 409] width 25 height 25
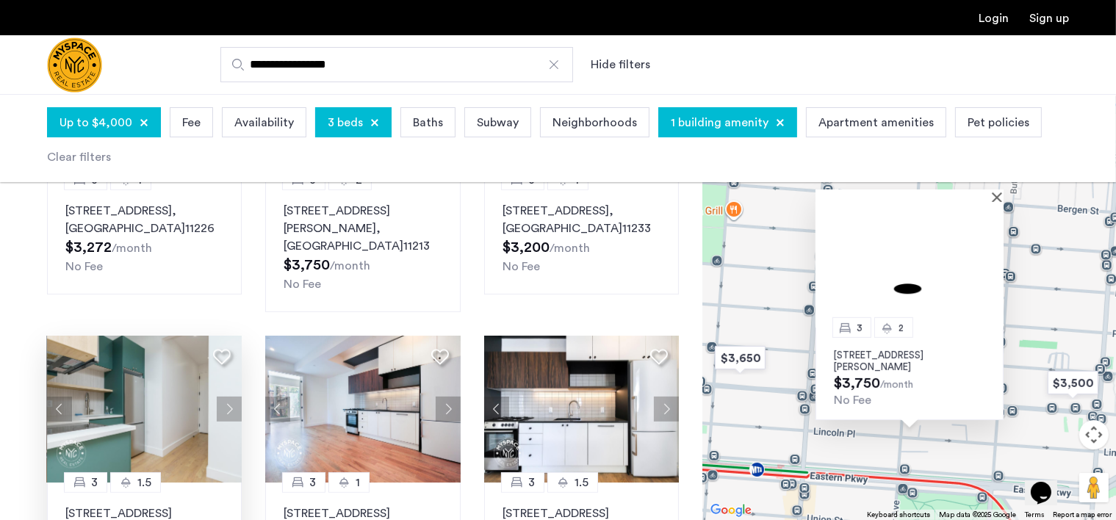
click at [226, 397] on button "Next apartment" at bounding box center [229, 409] width 25 height 25
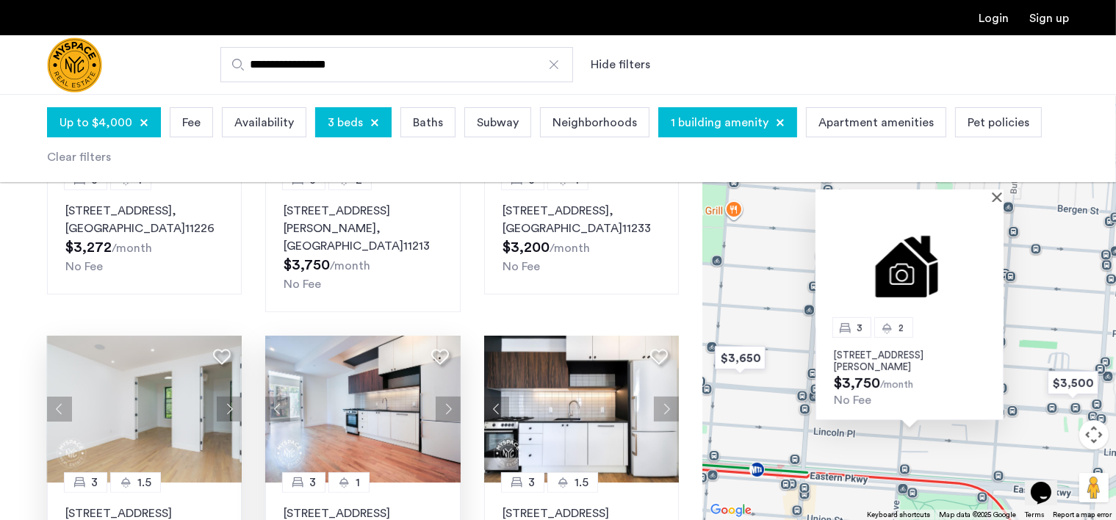
click at [450, 397] on button "Next apartment" at bounding box center [448, 409] width 25 height 25
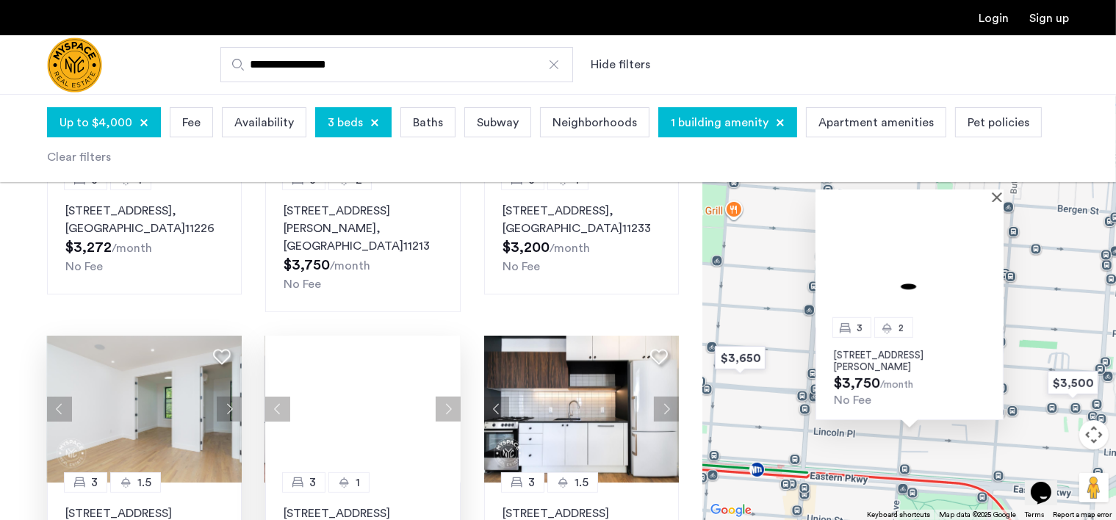
click at [450, 397] on button "Next apartment" at bounding box center [448, 409] width 25 height 25
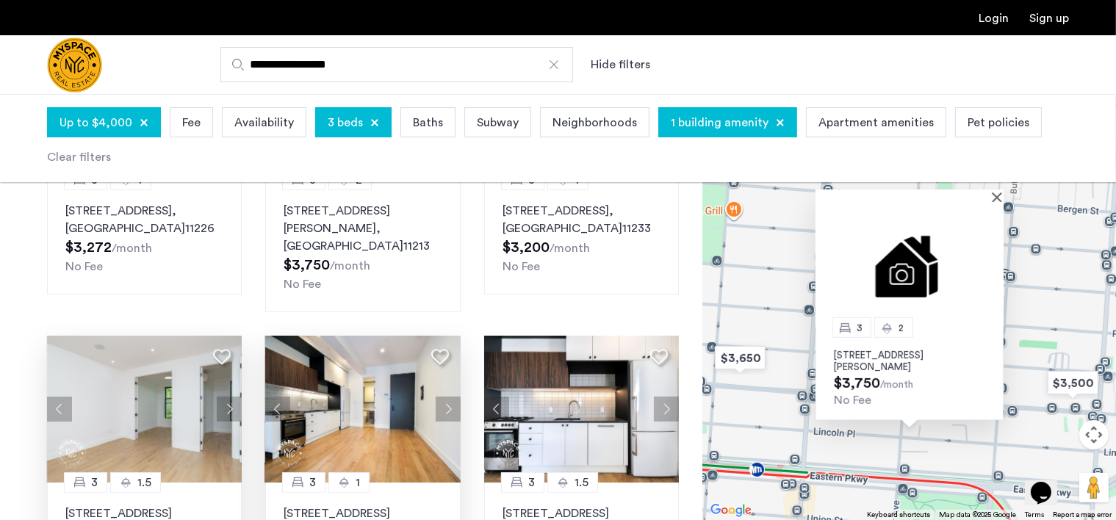
click at [450, 397] on button "Next apartment" at bounding box center [448, 409] width 25 height 25
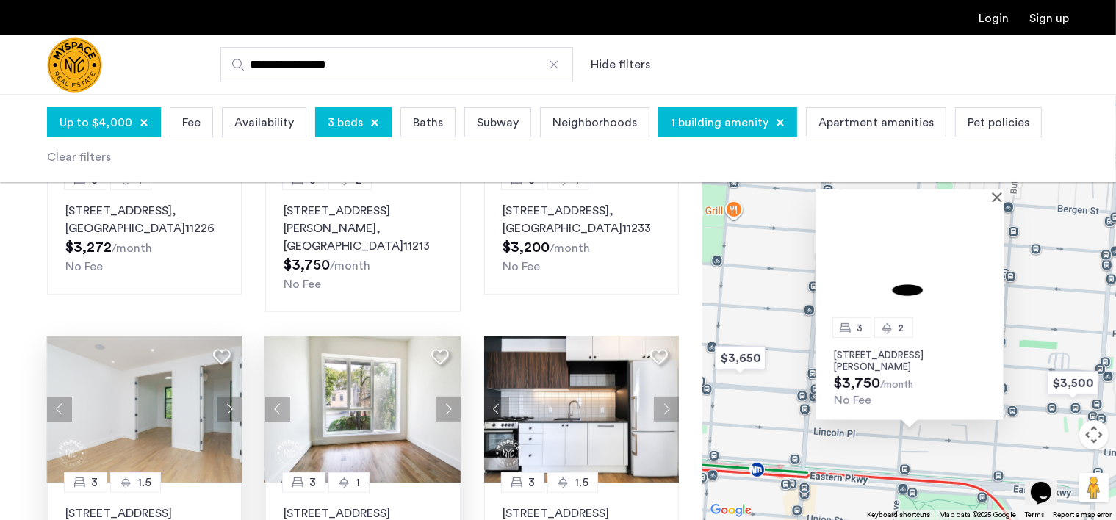
click at [450, 397] on button "Next apartment" at bounding box center [448, 409] width 25 height 25
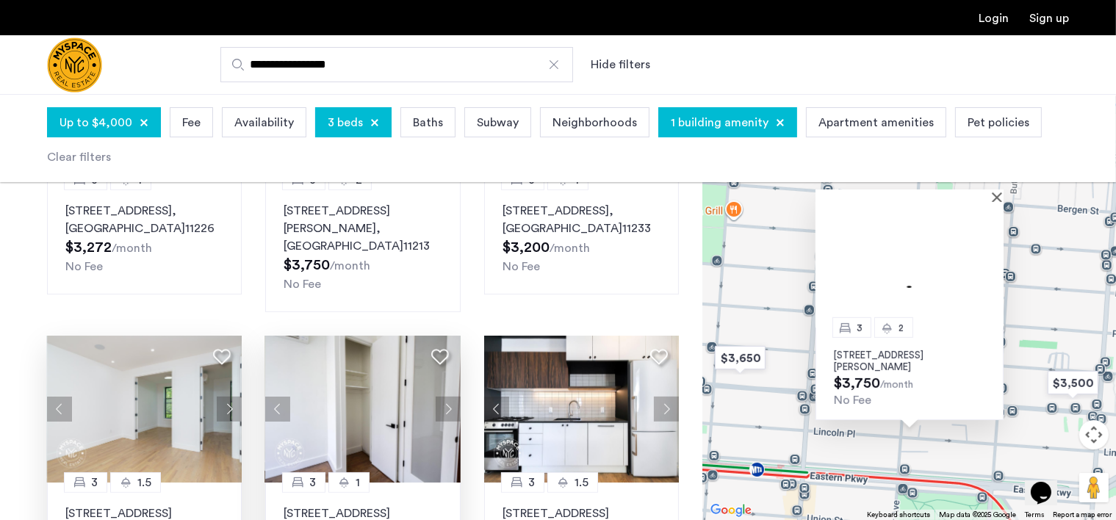
click at [450, 397] on button "Next apartment" at bounding box center [448, 409] width 25 height 25
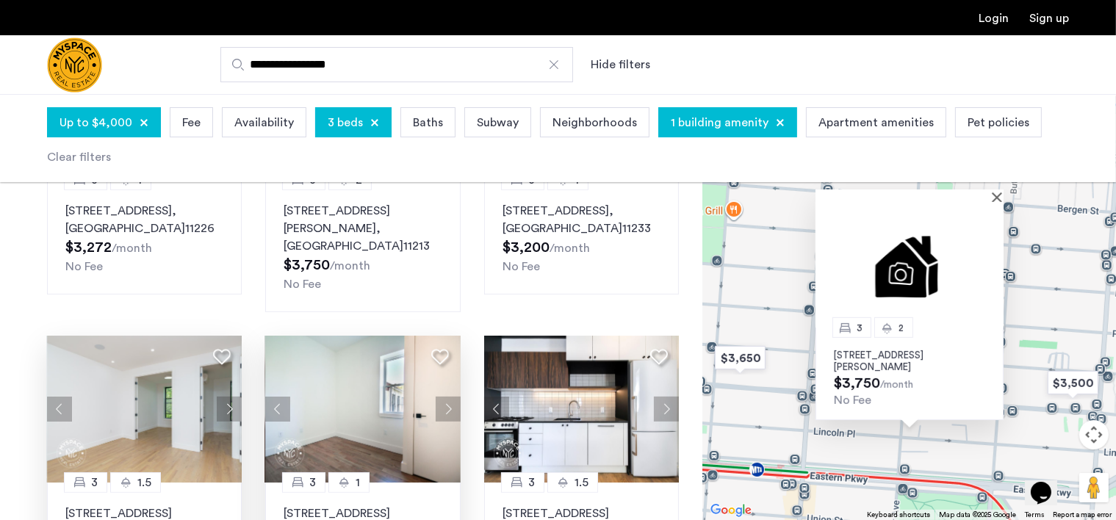
click at [450, 397] on button "Next apartment" at bounding box center [448, 409] width 25 height 25
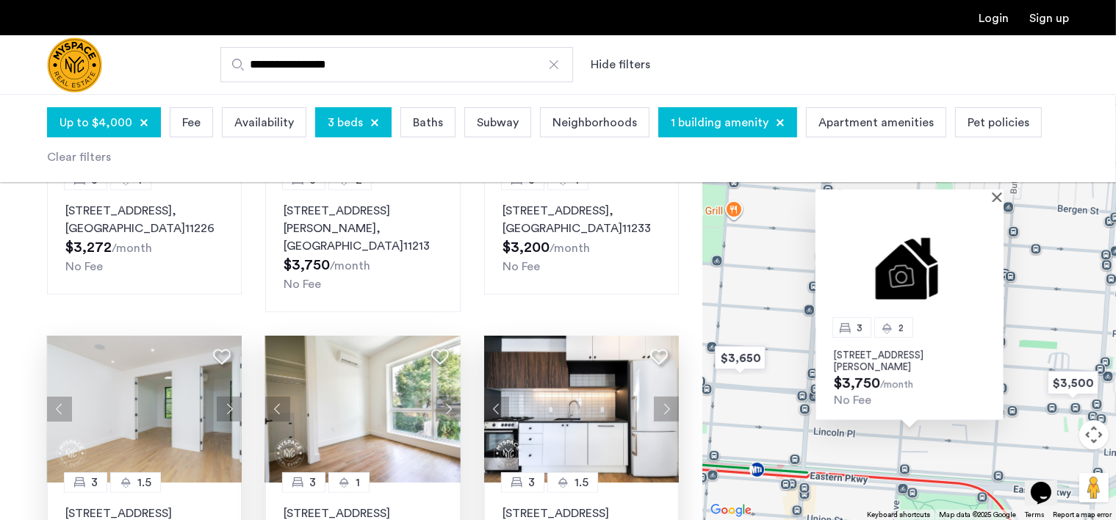
click at [664, 397] on button "Next apartment" at bounding box center [666, 409] width 25 height 25
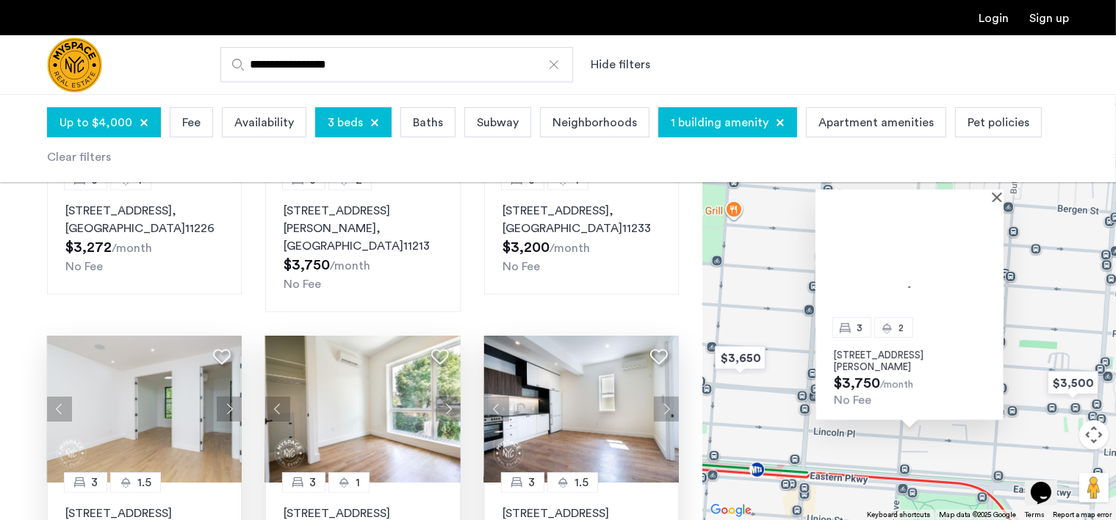
click at [664, 397] on button "Next apartment" at bounding box center [666, 409] width 25 height 25
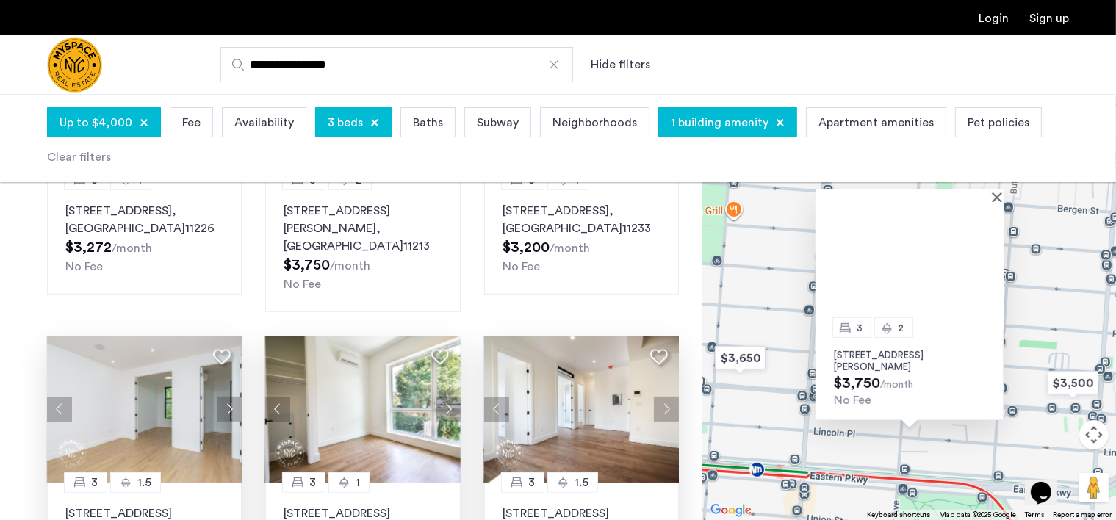
click at [664, 397] on button "Next apartment" at bounding box center [666, 409] width 25 height 25
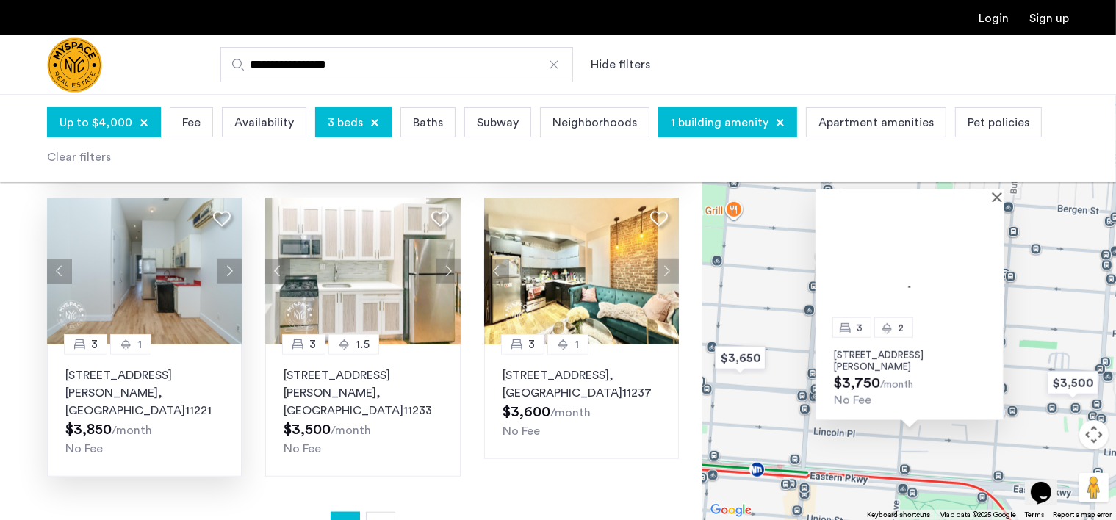
scroll to position [955, 0]
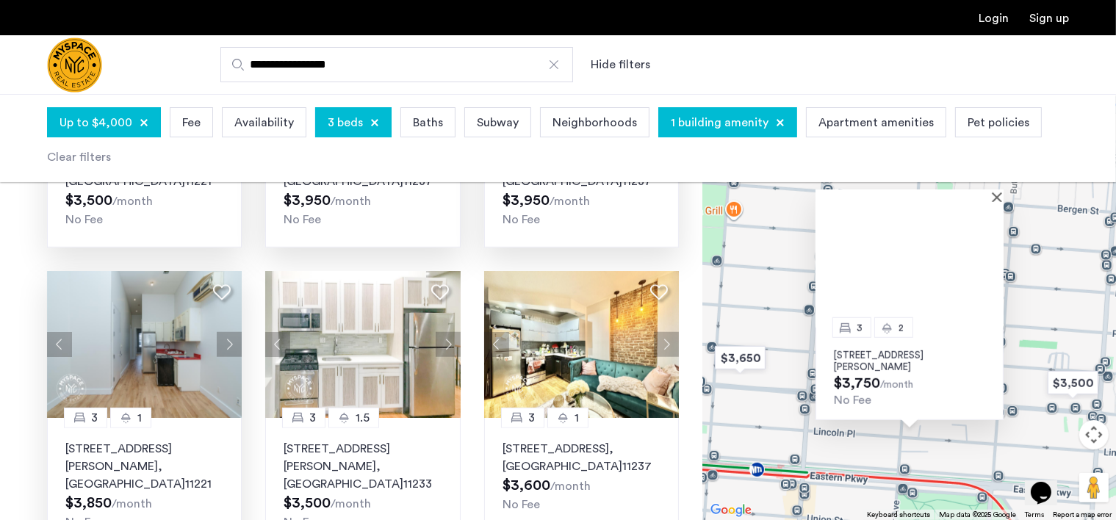
click at [237, 332] on button "Next apartment" at bounding box center [229, 344] width 25 height 25
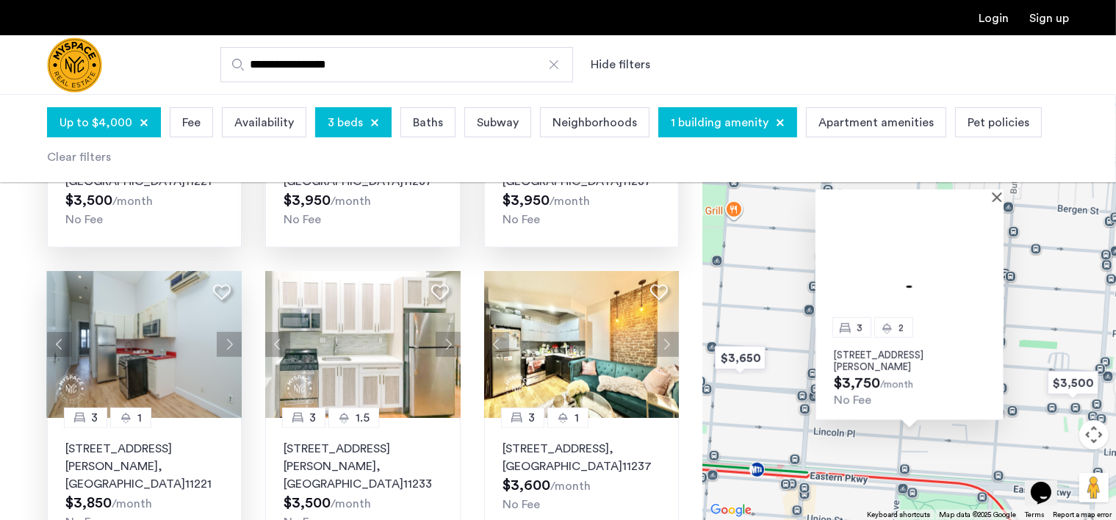
click at [237, 332] on button "Next apartment" at bounding box center [229, 344] width 25 height 25
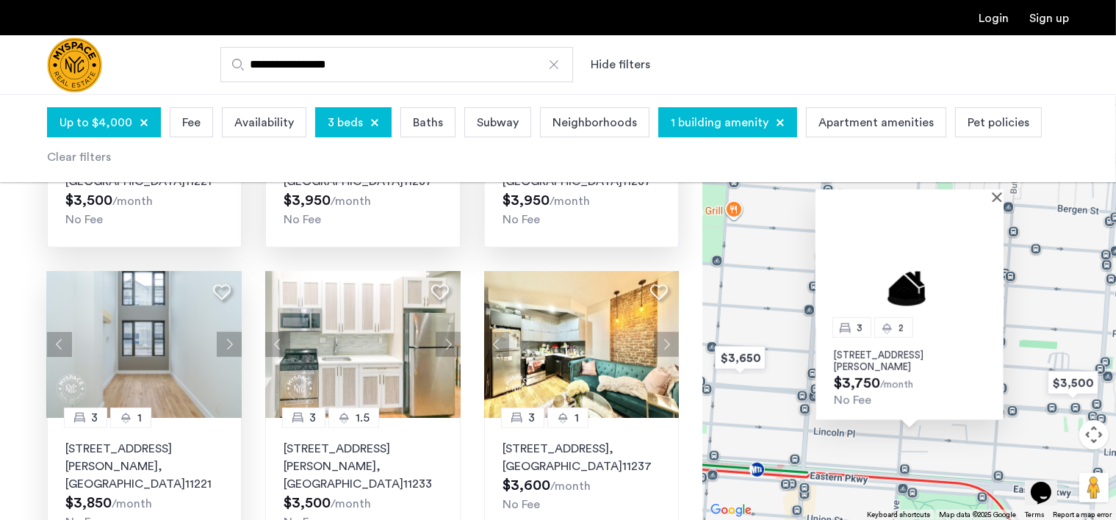
click at [237, 332] on button "Next apartment" at bounding box center [229, 344] width 25 height 25
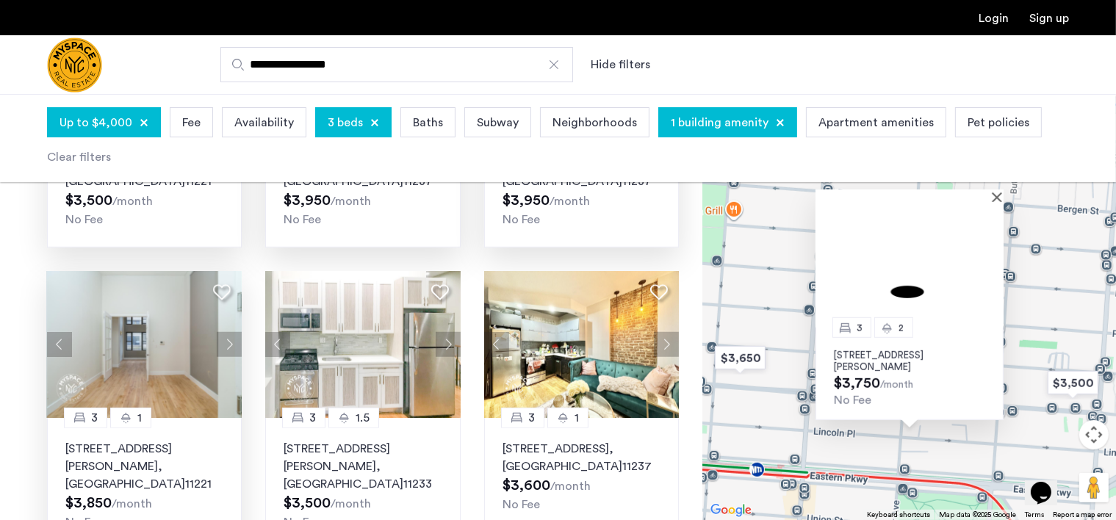
click at [237, 332] on button "Next apartment" at bounding box center [229, 344] width 25 height 25
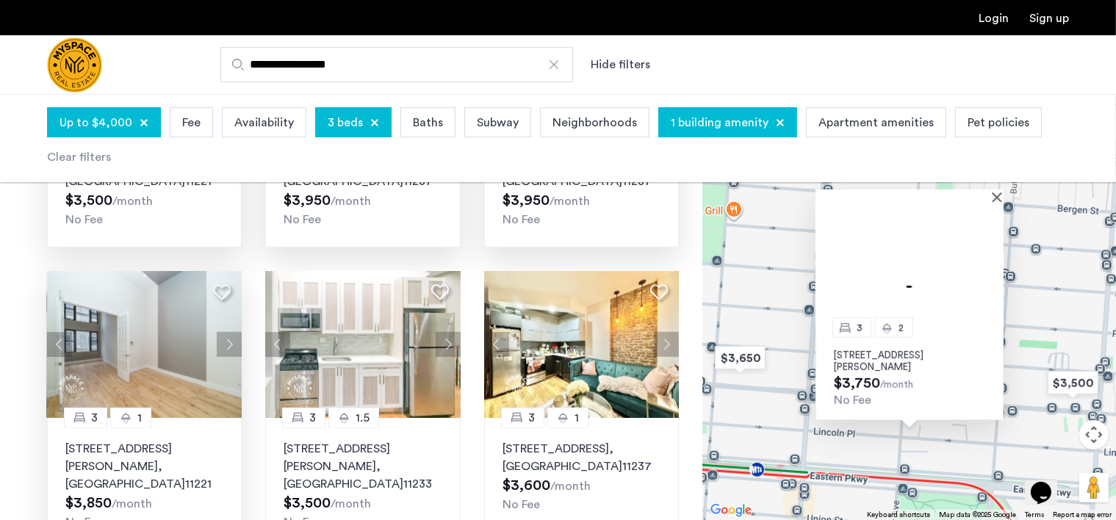
click at [237, 332] on button "Next apartment" at bounding box center [229, 344] width 25 height 25
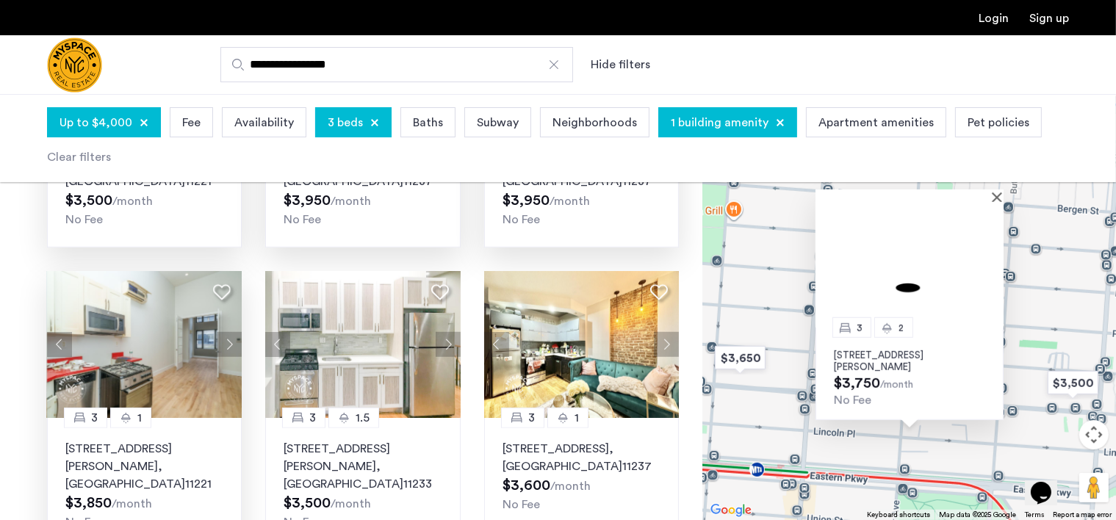
click at [237, 332] on button "Next apartment" at bounding box center [229, 344] width 25 height 25
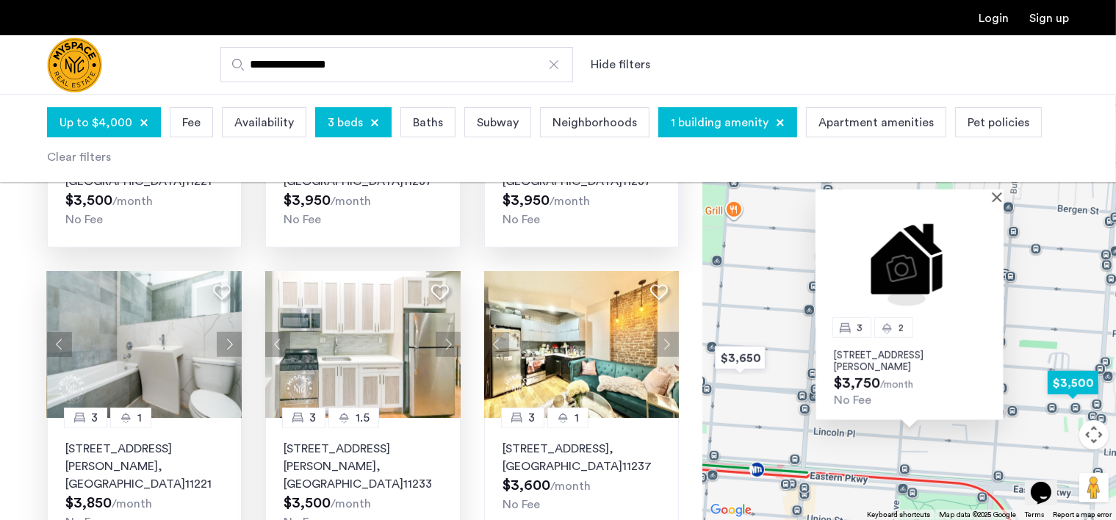
click at [447, 332] on button "Next apartment" at bounding box center [448, 344] width 25 height 25
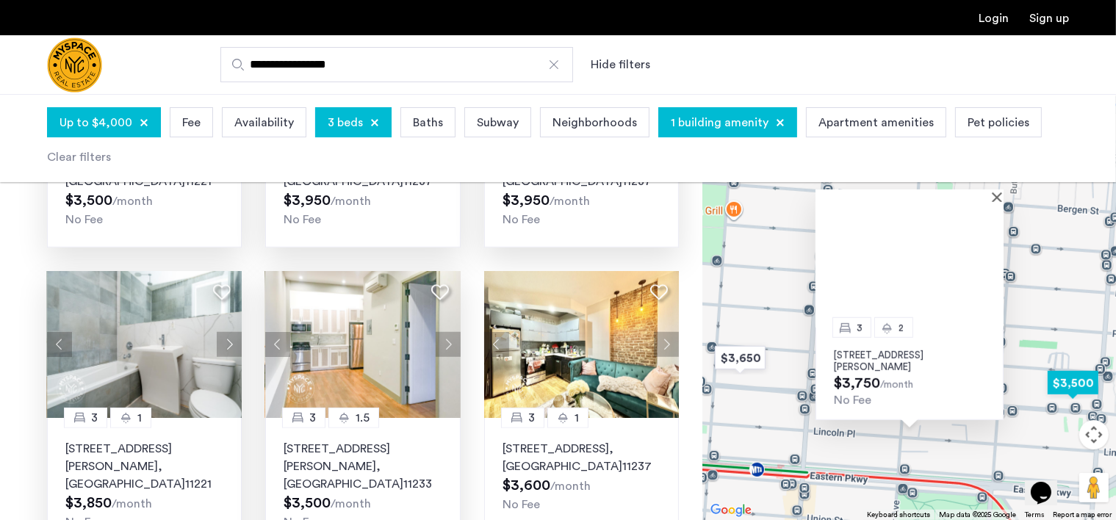
click at [447, 332] on button "Next apartment" at bounding box center [448, 344] width 25 height 25
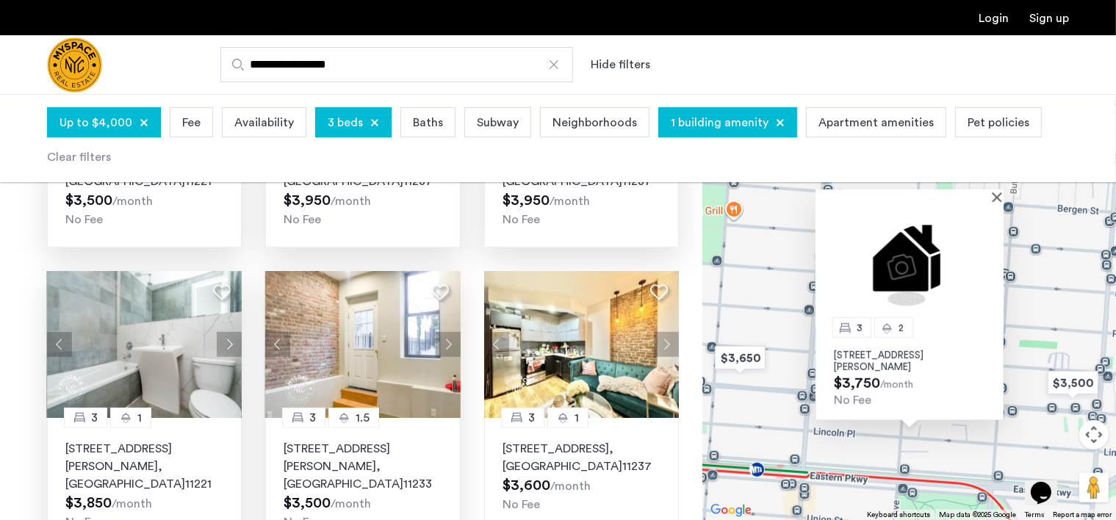
click at [998, 203] on img at bounding box center [909, 265] width 188 height 126
click at [665, 332] on button "Next apartment" at bounding box center [666, 344] width 25 height 25
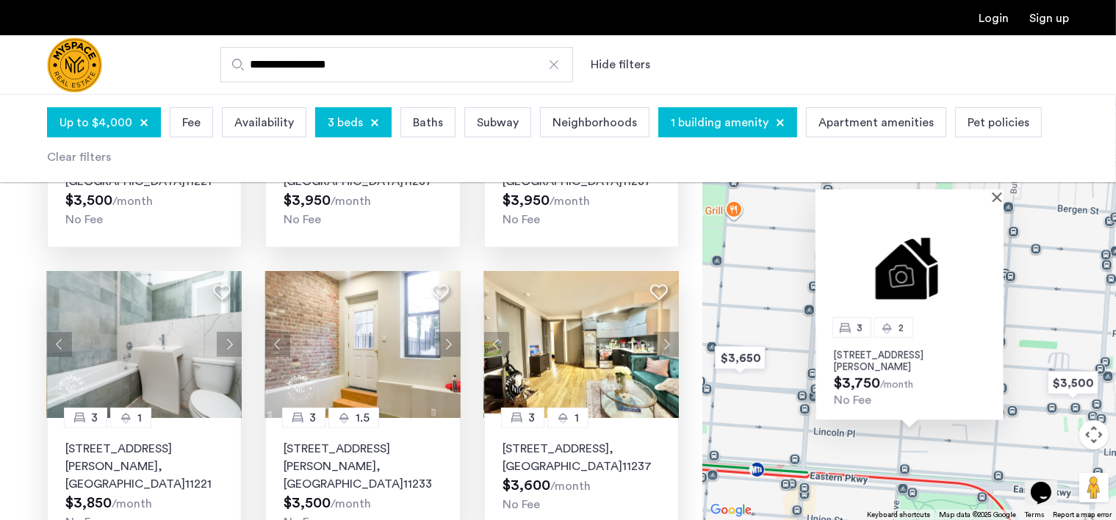
click at [665, 332] on button "Next apartment" at bounding box center [666, 344] width 25 height 25
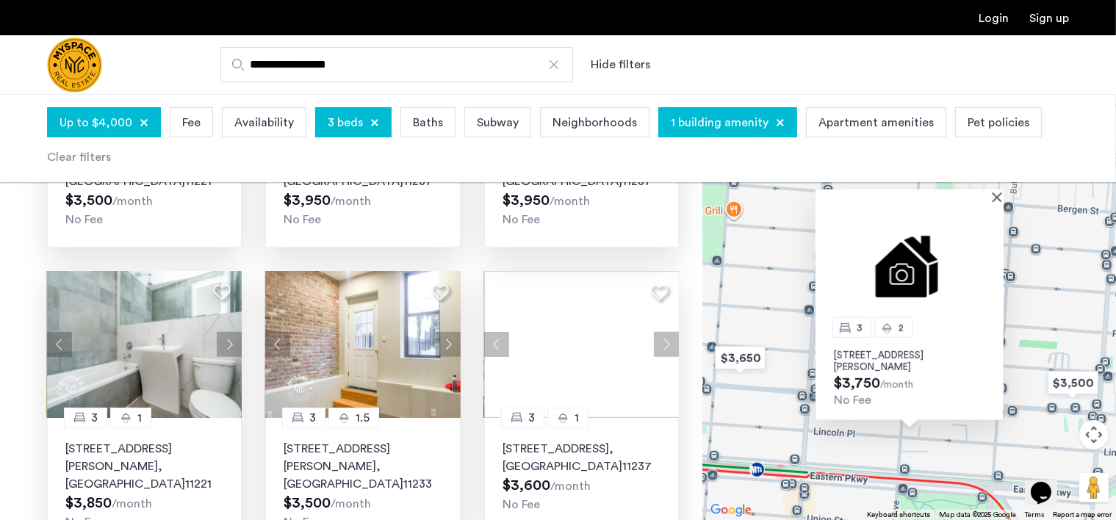
click at [664, 332] on button "Next apartment" at bounding box center [666, 344] width 25 height 25
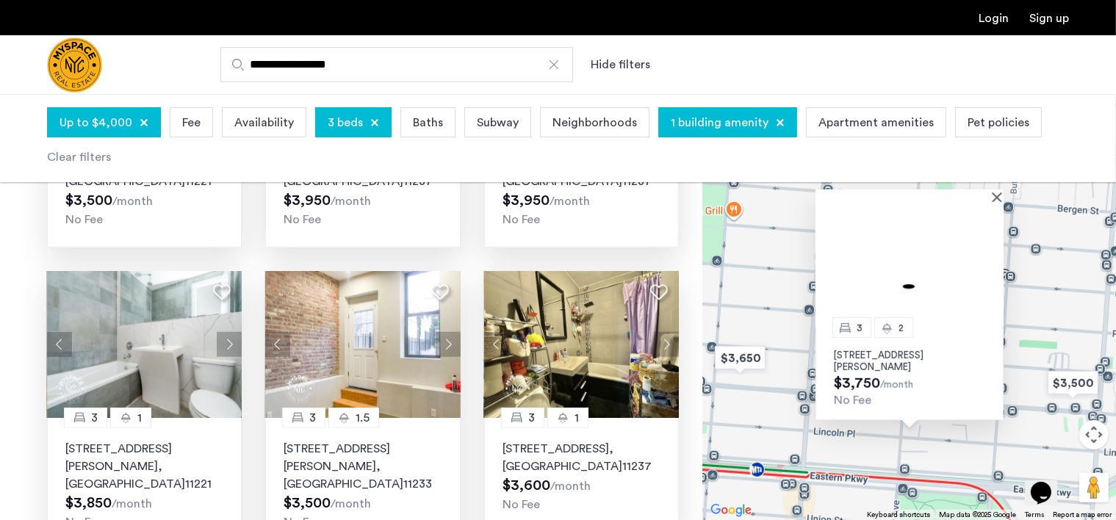
click at [666, 332] on button "Next apartment" at bounding box center [666, 344] width 25 height 25
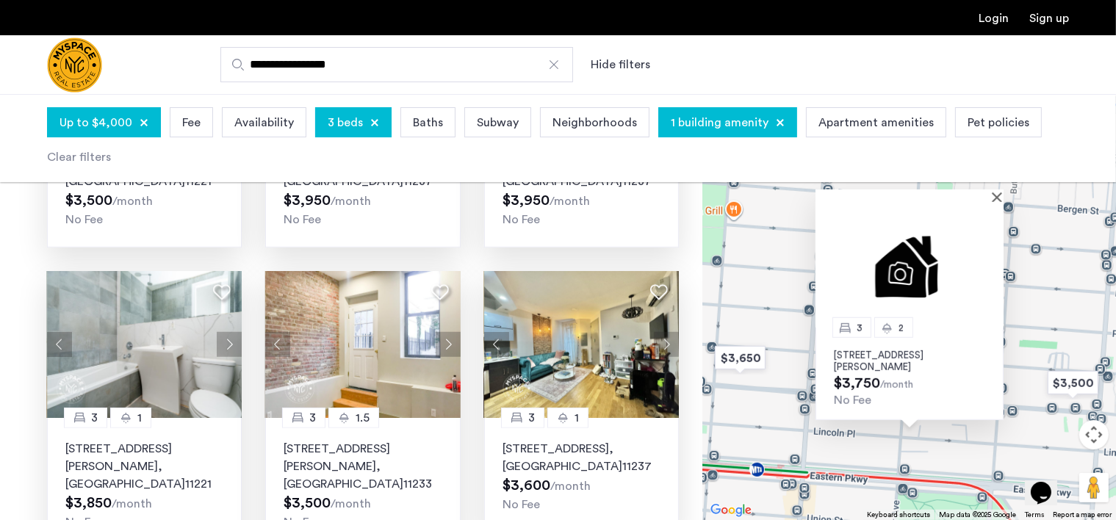
click at [663, 332] on button "Next apartment" at bounding box center [666, 344] width 25 height 25
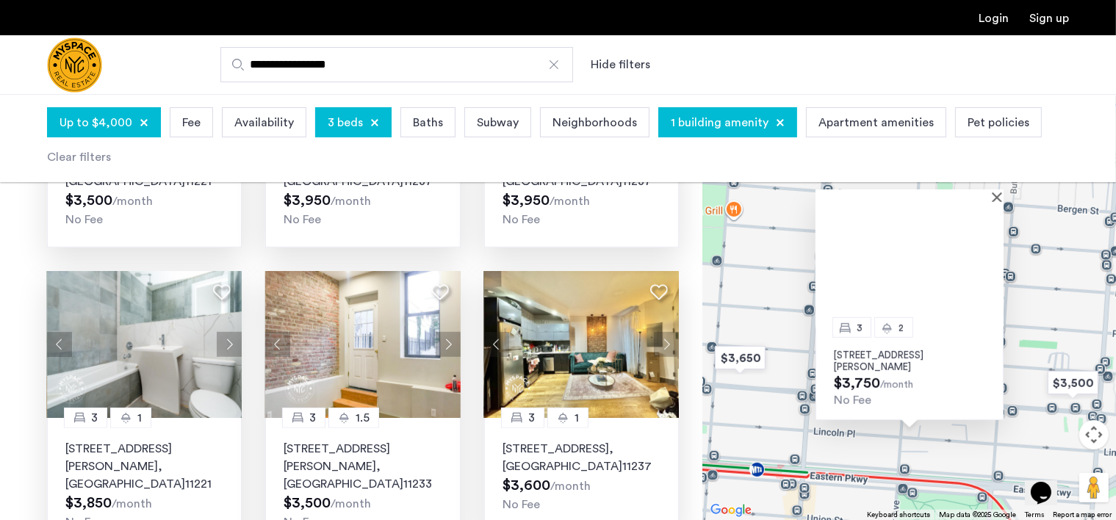
click at [663, 332] on button "Next apartment" at bounding box center [666, 344] width 25 height 25
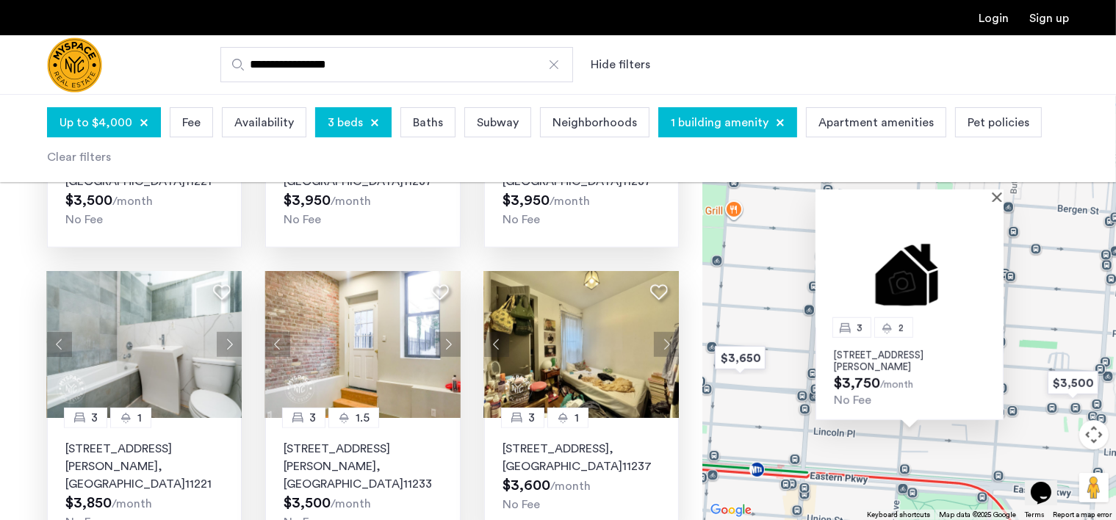
click at [663, 332] on button "Next apartment" at bounding box center [666, 344] width 25 height 25
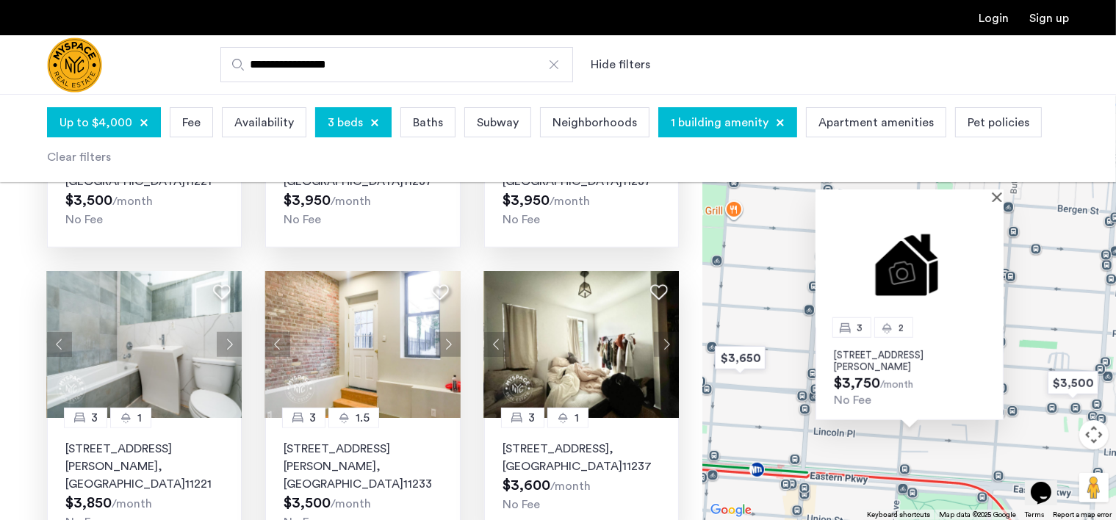
click at [663, 332] on button "Next apartment" at bounding box center [666, 344] width 25 height 25
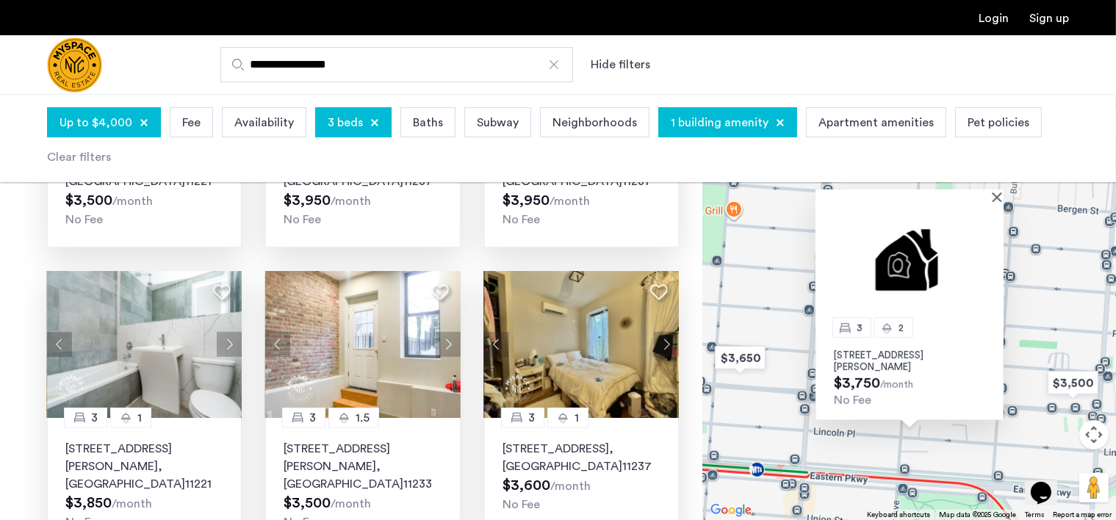
click at [663, 332] on button "Next apartment" at bounding box center [666, 344] width 25 height 25
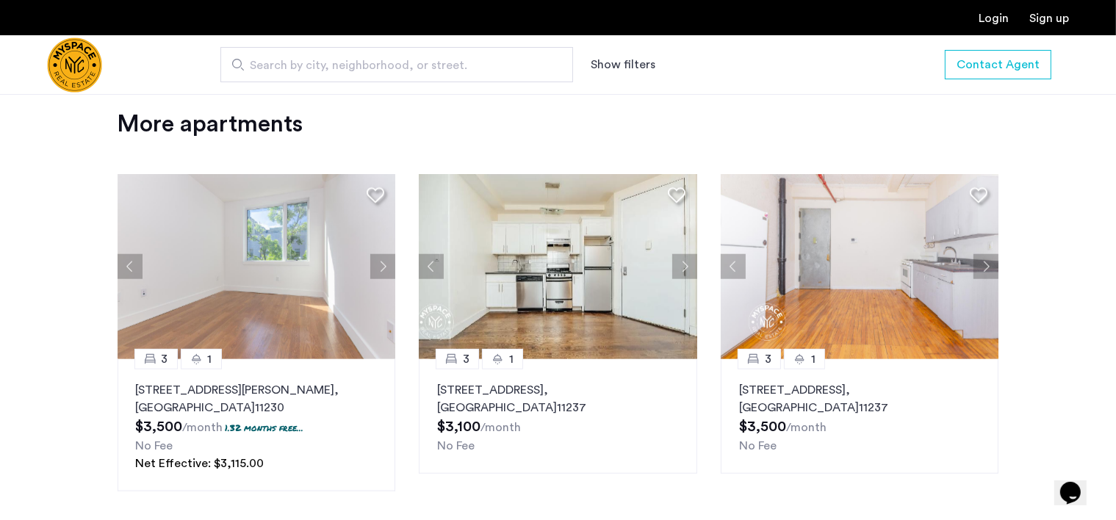
scroll to position [1449, 0]
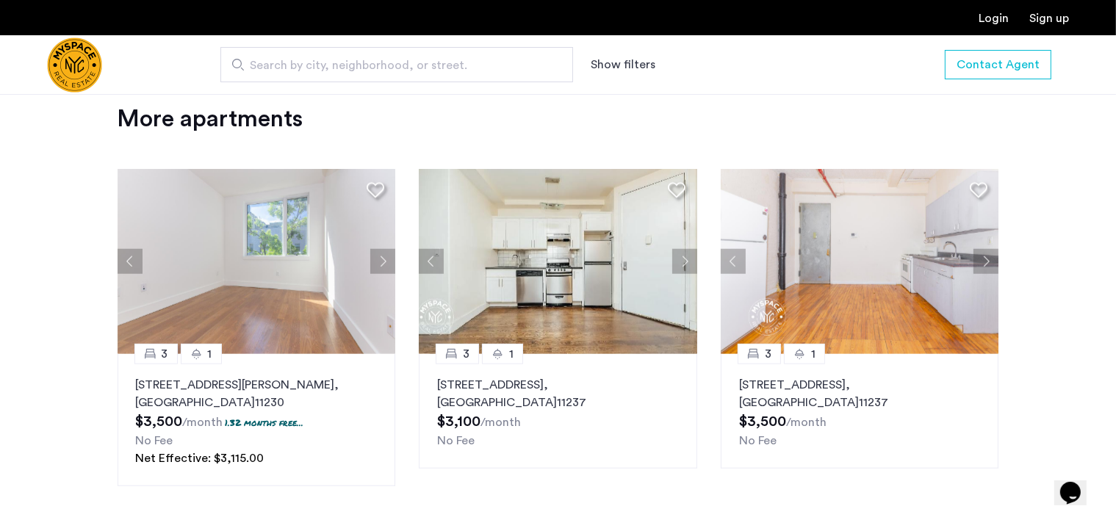
click at [986, 263] on button "Next apartment" at bounding box center [985, 261] width 25 height 25
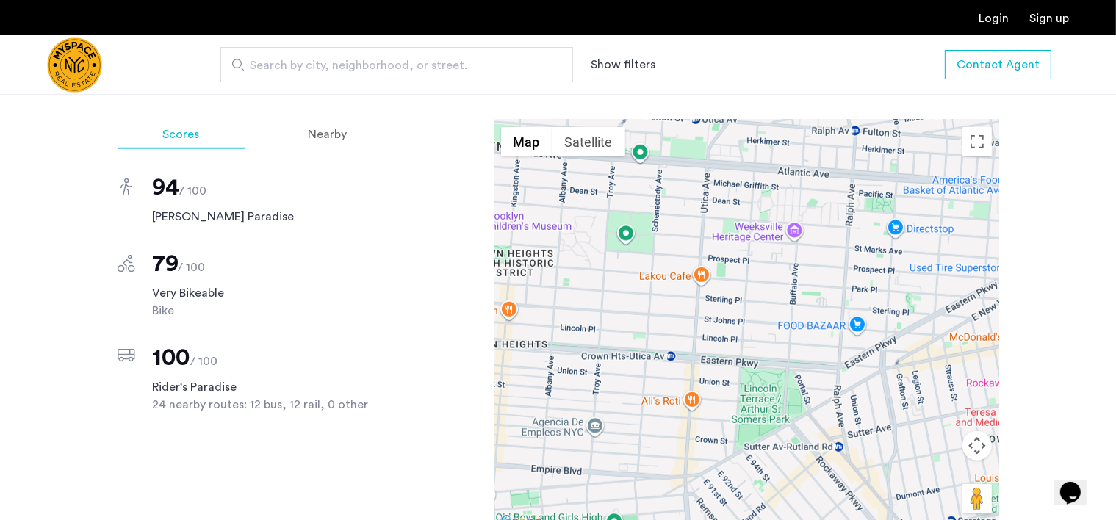
scroll to position [861, 0]
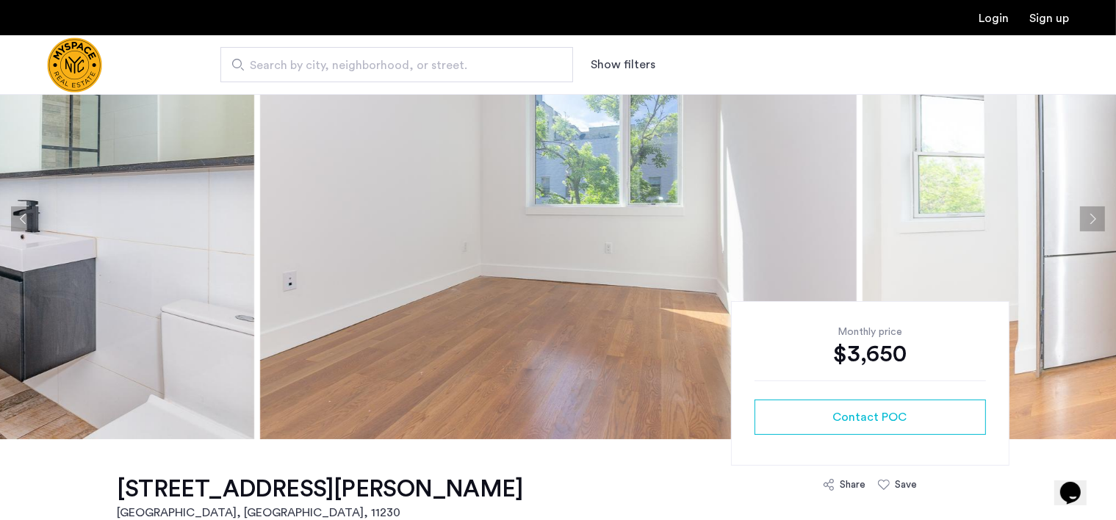
scroll to position [73, 0]
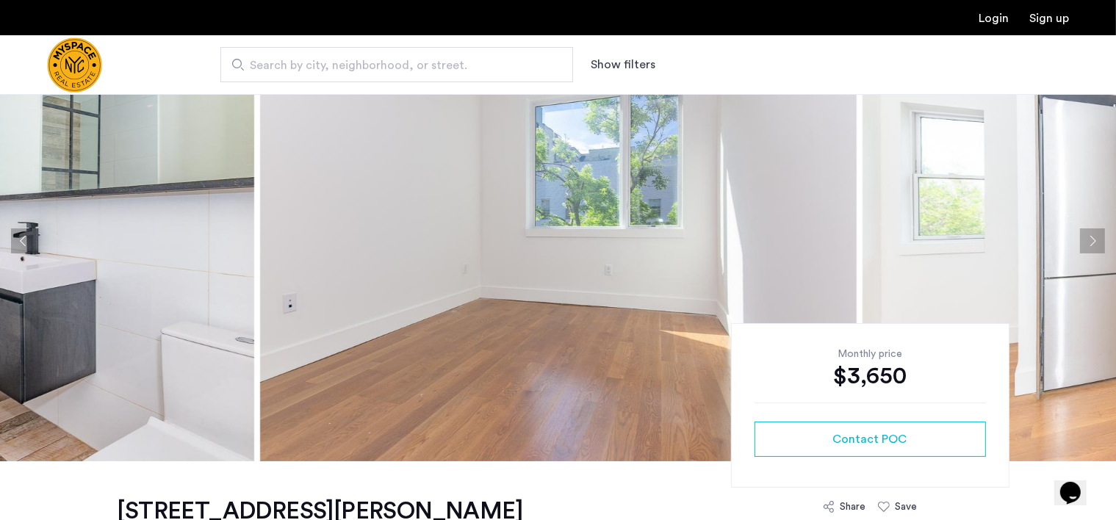
click at [1092, 233] on button "Next apartment" at bounding box center [1092, 240] width 25 height 25
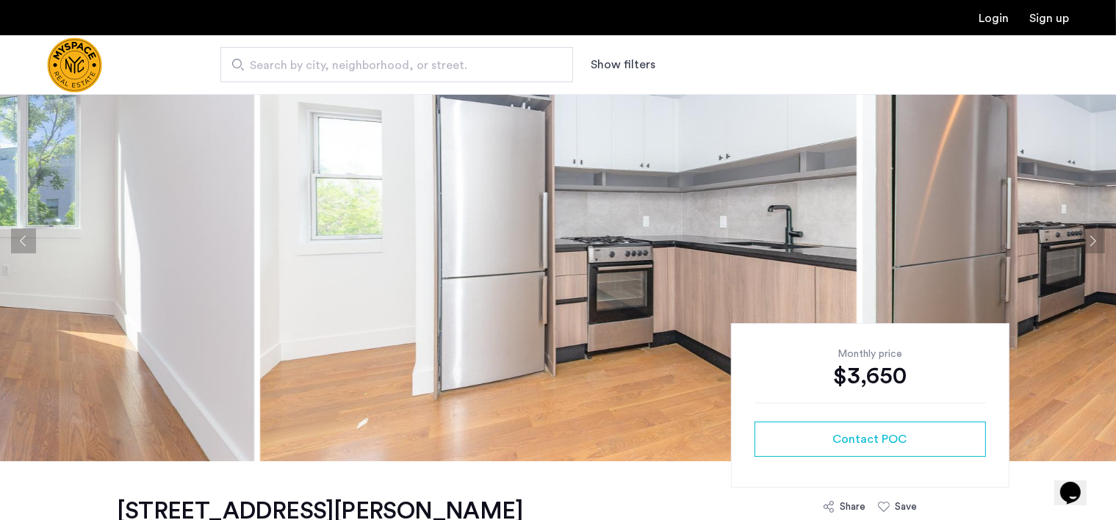
click at [1091, 236] on button "Next apartment" at bounding box center [1092, 240] width 25 height 25
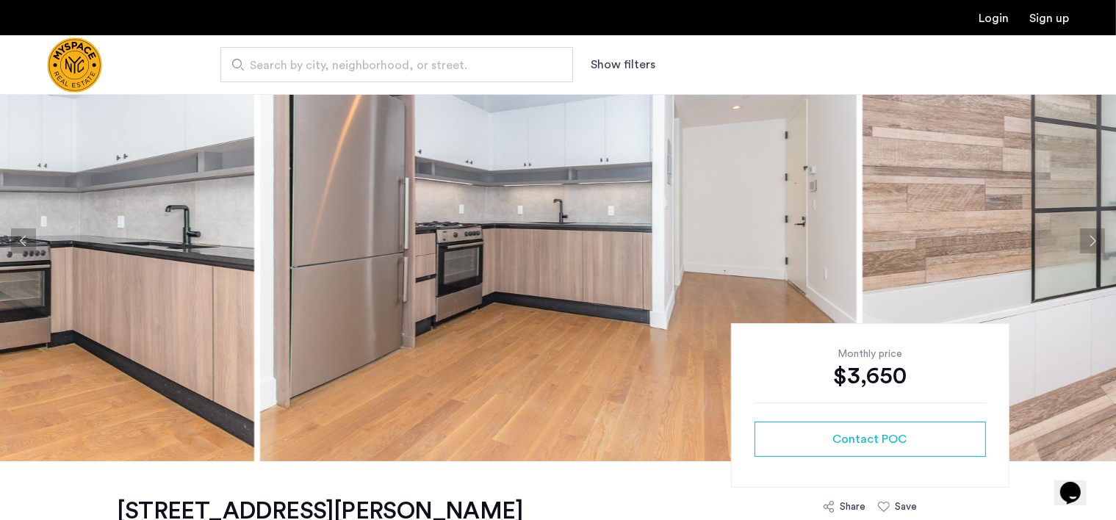
click at [1091, 236] on button "Next apartment" at bounding box center [1092, 240] width 25 height 25
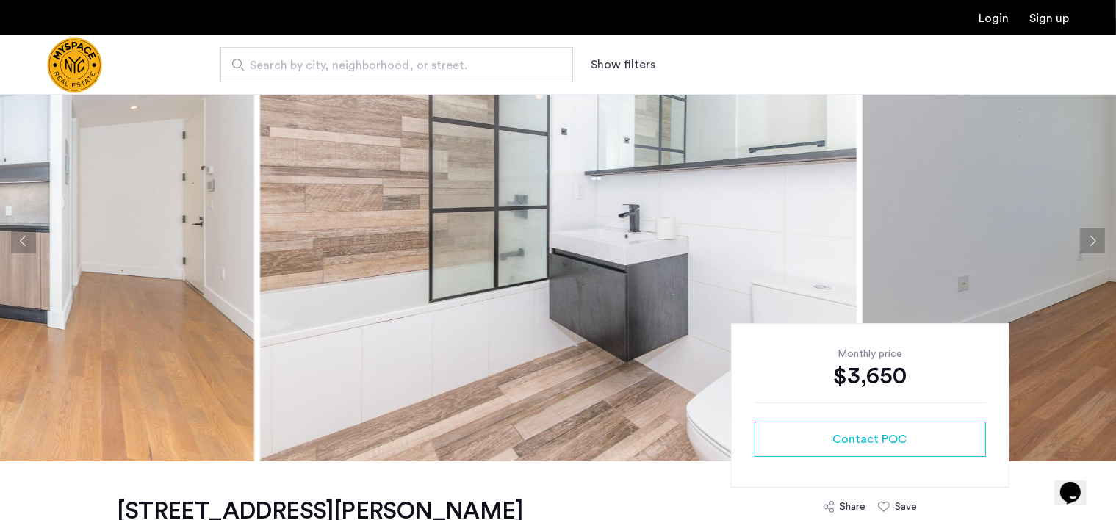
click at [1091, 236] on button "Next apartment" at bounding box center [1092, 240] width 25 height 25
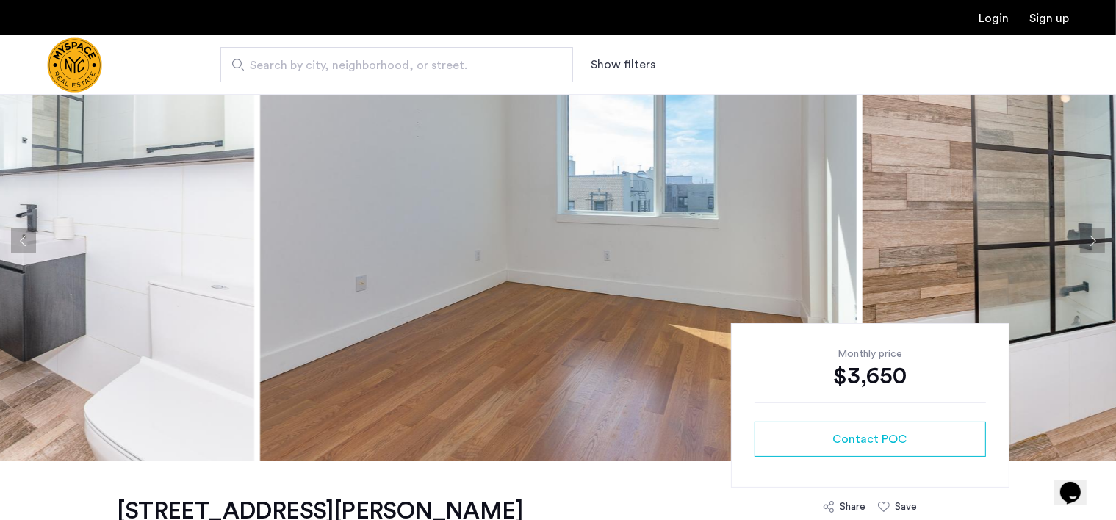
click at [1091, 236] on button "Next apartment" at bounding box center [1092, 240] width 25 height 25
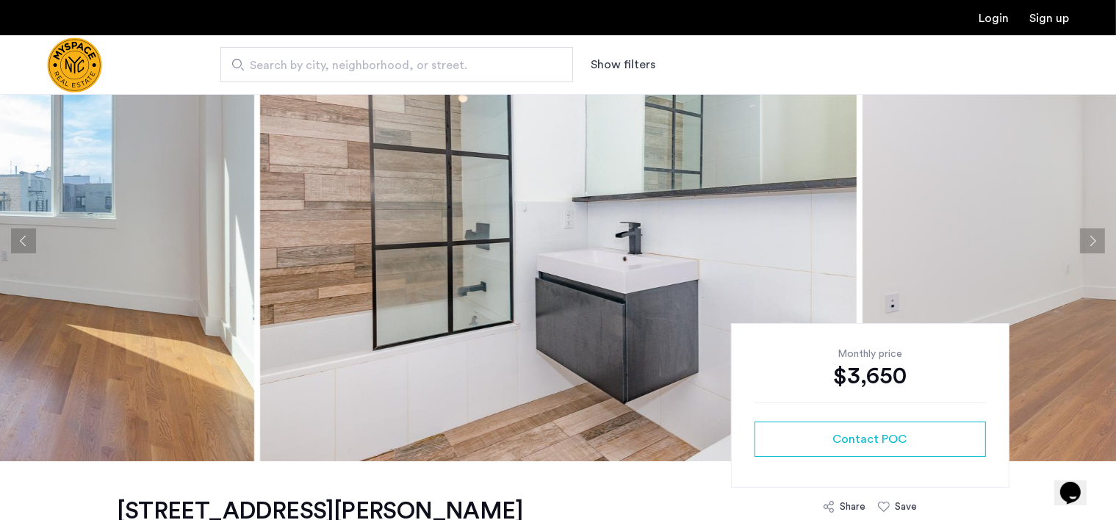
click at [1091, 236] on button "Next apartment" at bounding box center [1092, 240] width 25 height 25
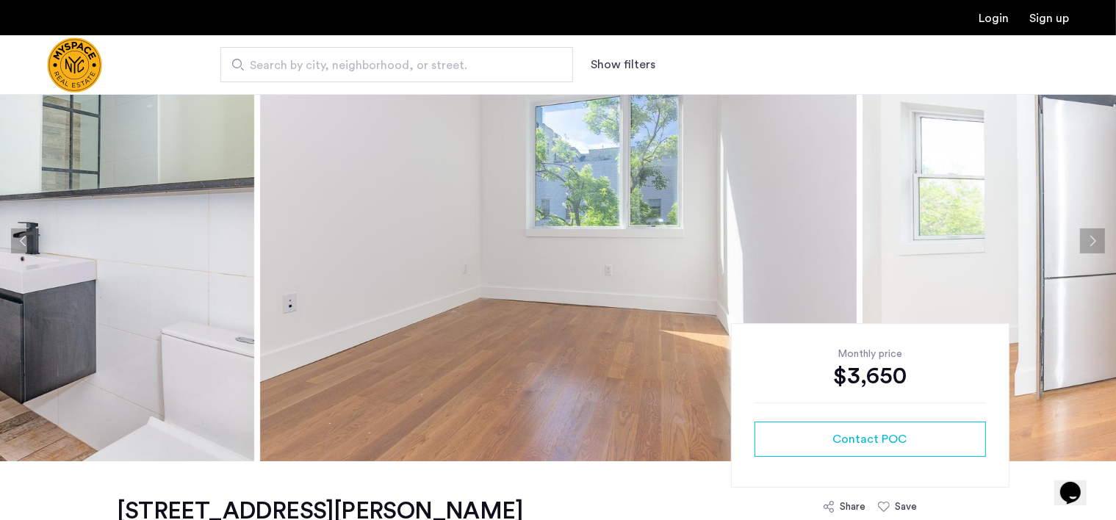
click at [1091, 236] on button "Next apartment" at bounding box center [1092, 240] width 25 height 25
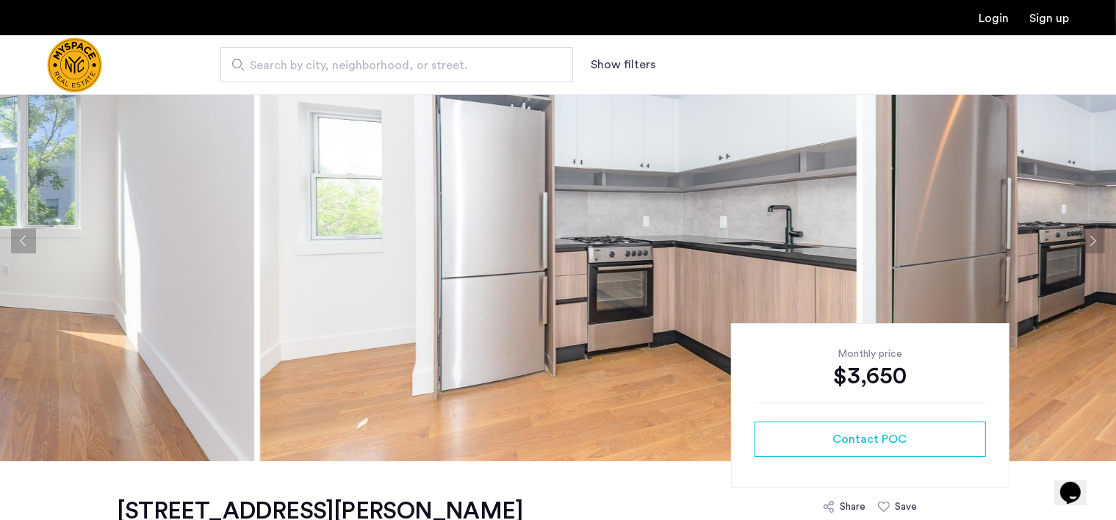
click at [1091, 236] on button "Next apartment" at bounding box center [1092, 240] width 25 height 25
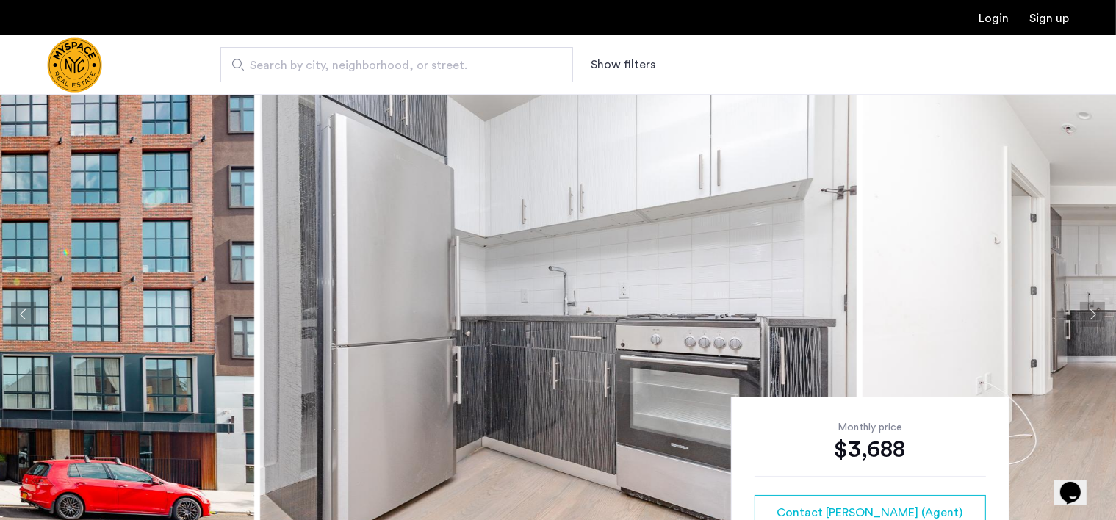
click at [1090, 311] on button "Next apartment" at bounding box center [1092, 314] width 25 height 25
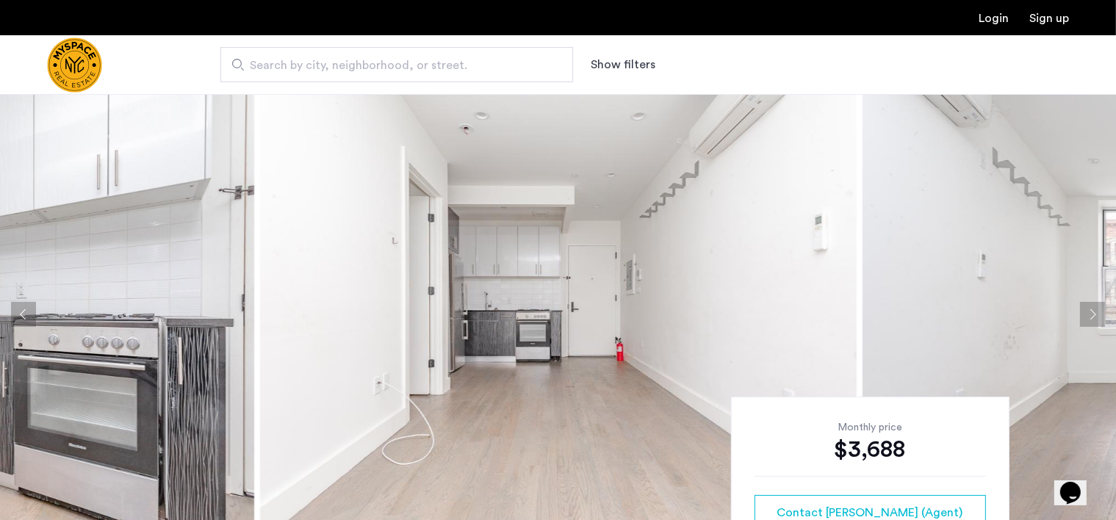
click at [1090, 311] on button "Next apartment" at bounding box center [1092, 314] width 25 height 25
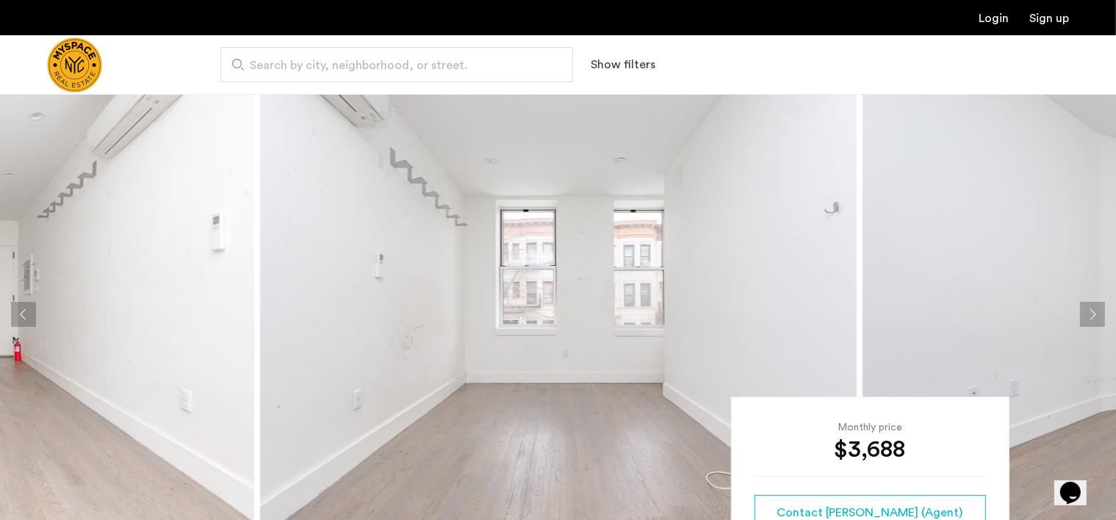
click at [1090, 311] on button "Next apartment" at bounding box center [1092, 314] width 25 height 25
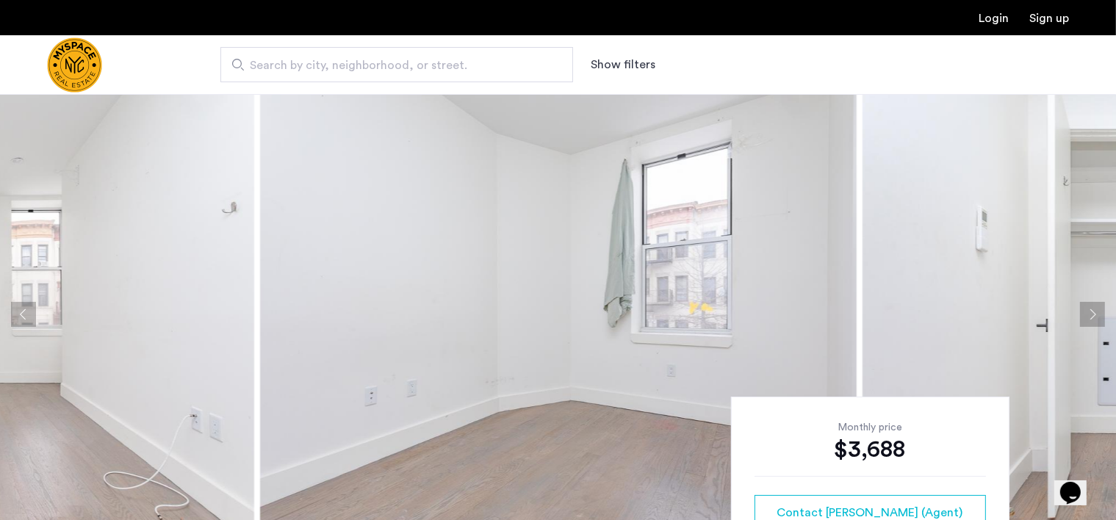
click at [1090, 311] on button "Next apartment" at bounding box center [1092, 314] width 25 height 25
